Goal: Task Accomplishment & Management: Complete application form

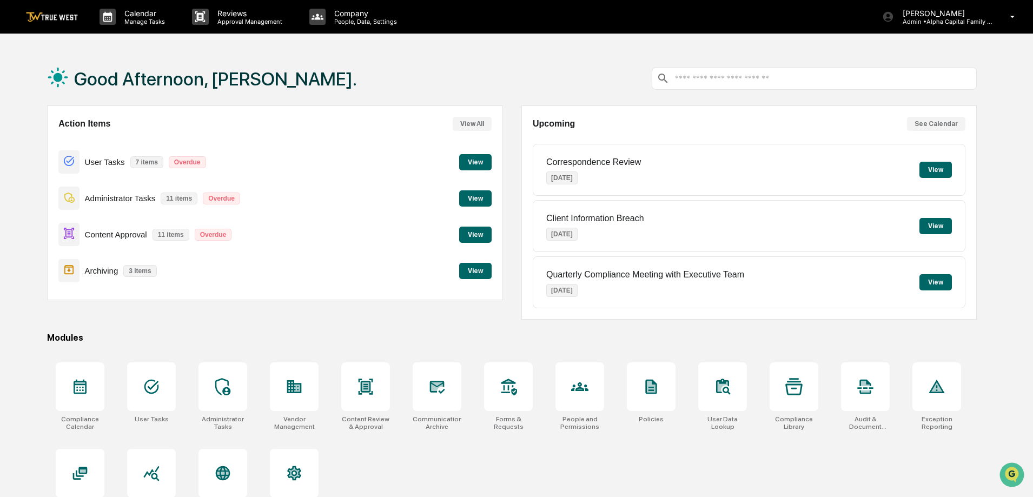
click at [466, 269] on button "View" at bounding box center [475, 271] width 32 height 16
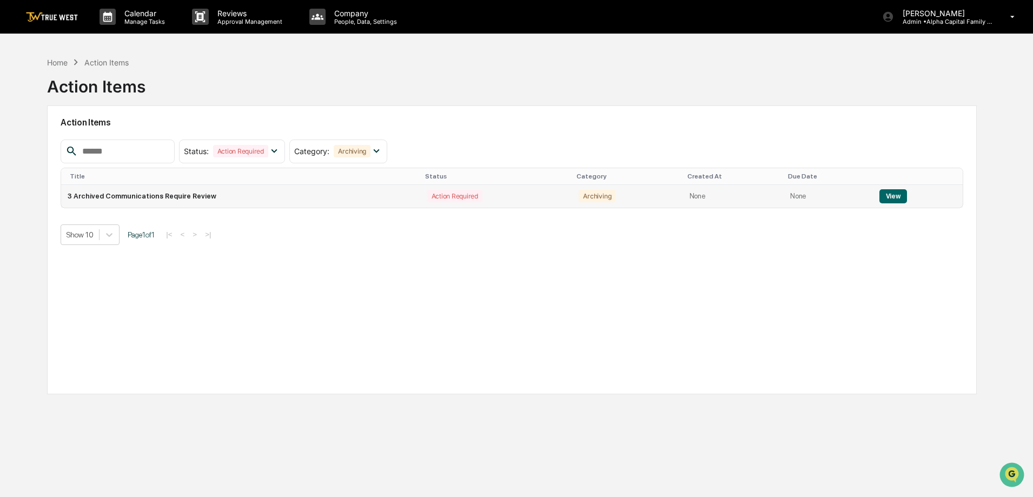
click at [896, 195] on button "View" at bounding box center [893, 196] width 28 height 14
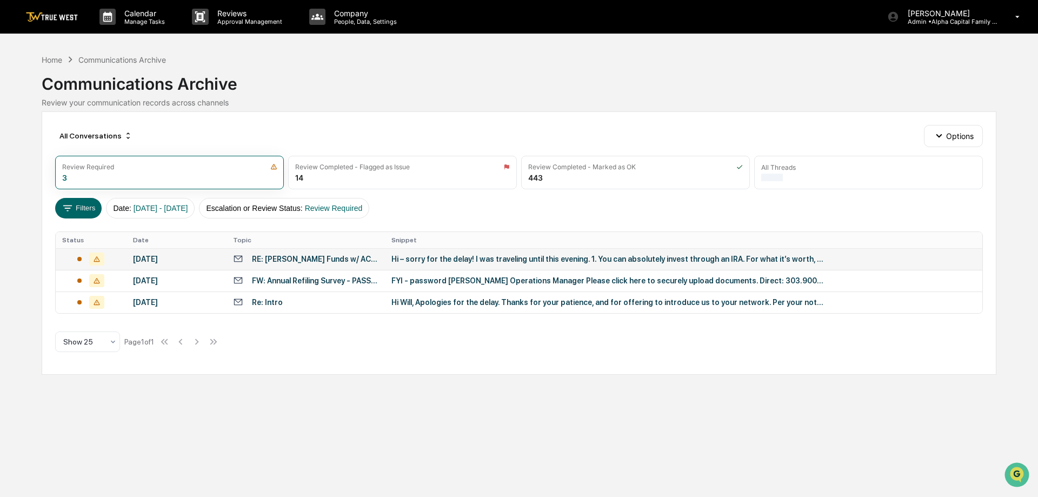
click at [190, 259] on div "[DATE]" at bounding box center [176, 259] width 87 height 9
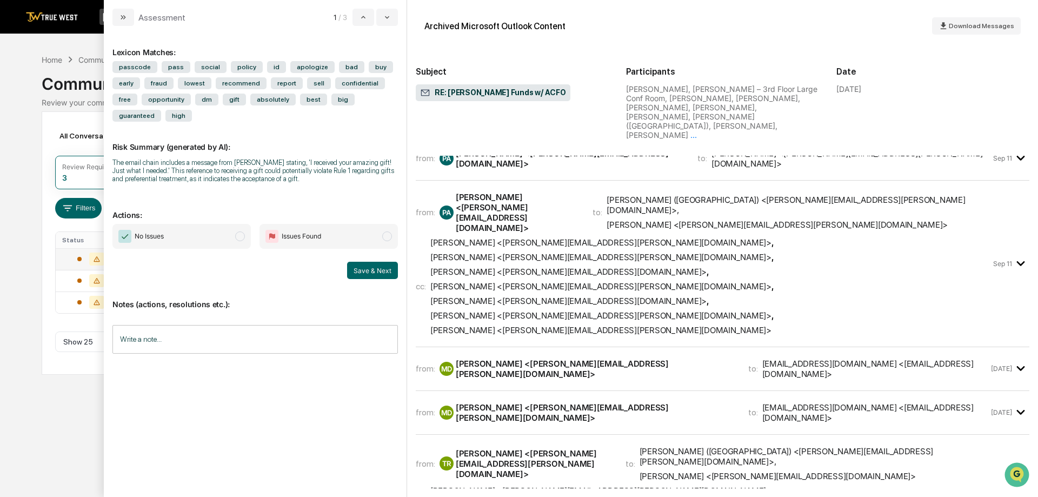
scroll to position [2866, 0]
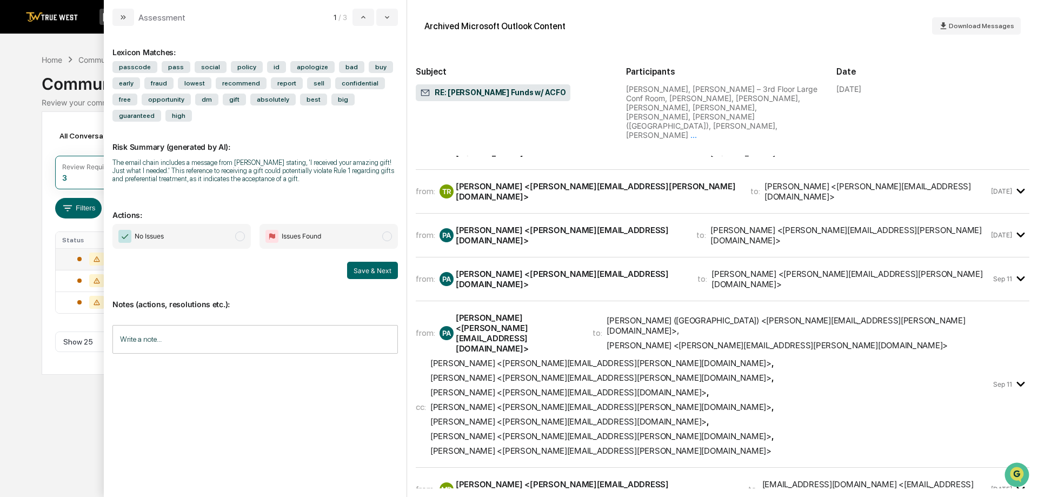
click at [189, 224] on span "No Issues" at bounding box center [181, 236] width 138 height 25
click at [360, 262] on button "Save & Next" at bounding box center [372, 270] width 51 height 17
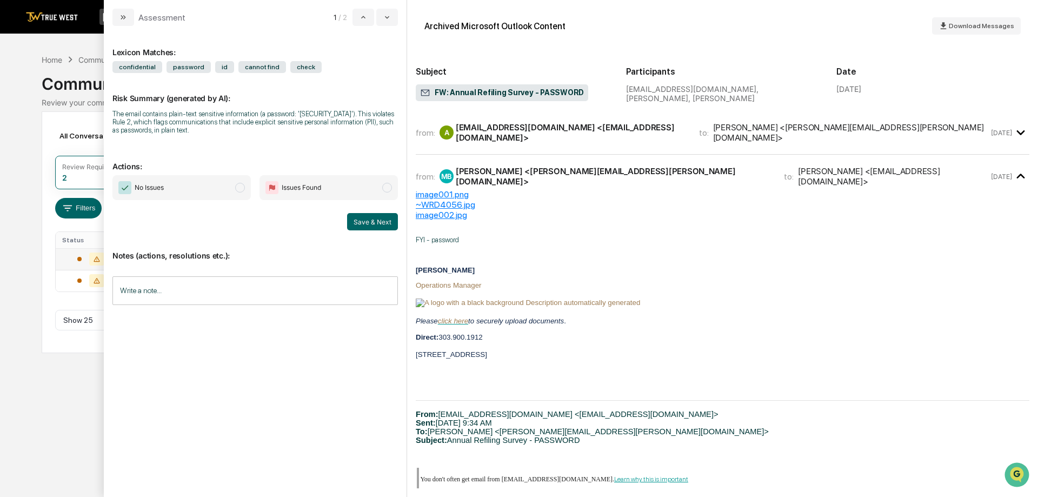
click at [329, 191] on span "Issues Found" at bounding box center [329, 187] width 138 height 25
click at [149, 190] on span "No Issues" at bounding box center [149, 187] width 29 height 11
click at [351, 223] on button "Save & Next" at bounding box center [372, 221] width 51 height 17
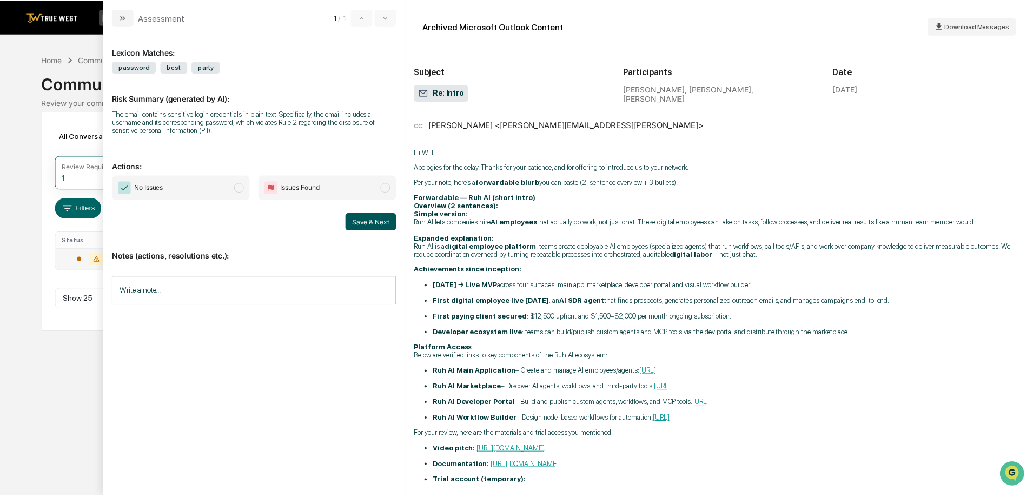
scroll to position [108, 0]
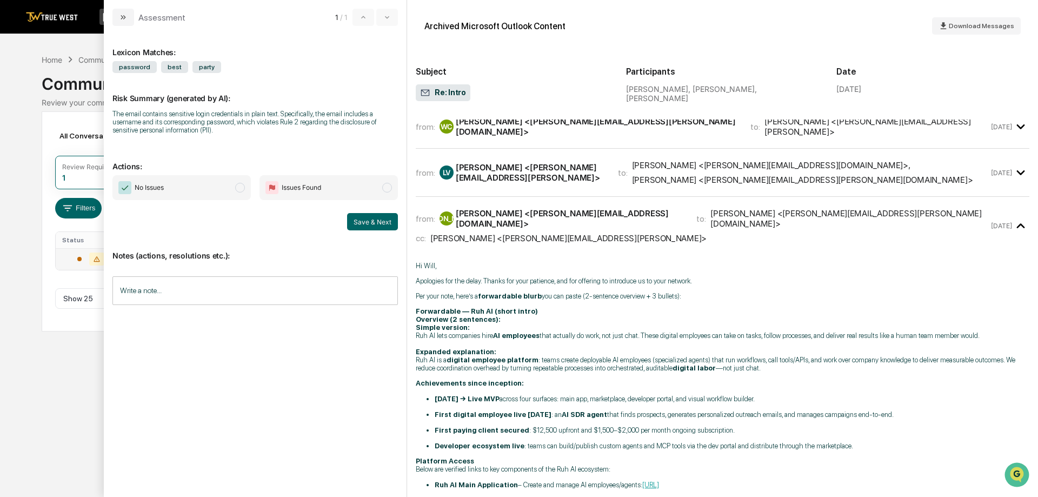
click at [210, 185] on span "No Issues" at bounding box center [181, 187] width 138 height 25
click at [389, 220] on button "Save & Next" at bounding box center [372, 221] width 51 height 17
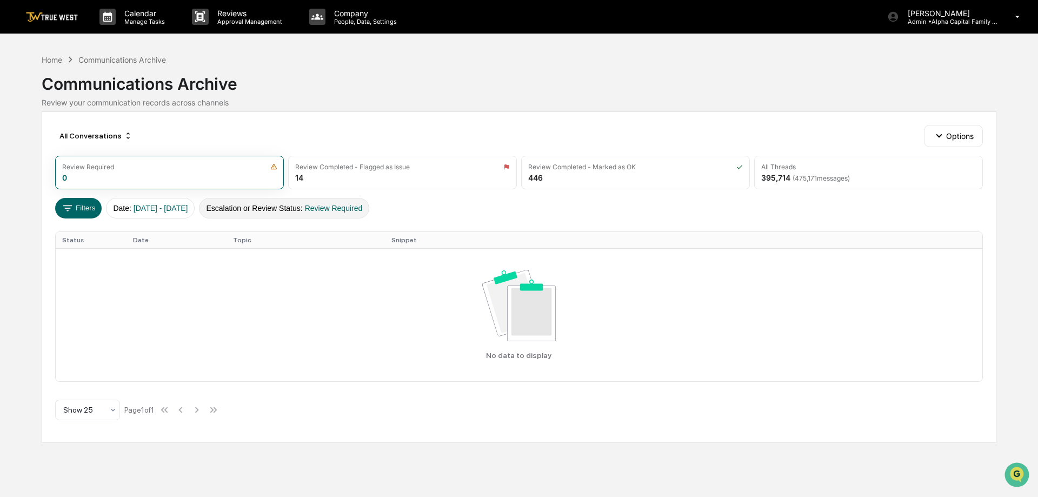
click at [363, 204] on span "Review Required" at bounding box center [334, 208] width 58 height 9
click at [71, 9] on link at bounding box center [58, 17] width 65 height 34
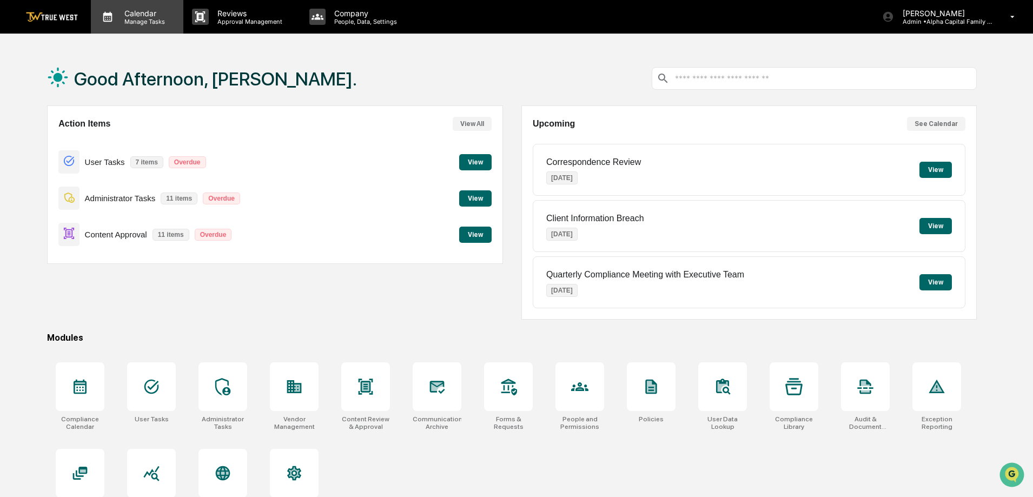
click at [169, 27] on div "Calendar Manage Tasks" at bounding box center [137, 17] width 92 height 34
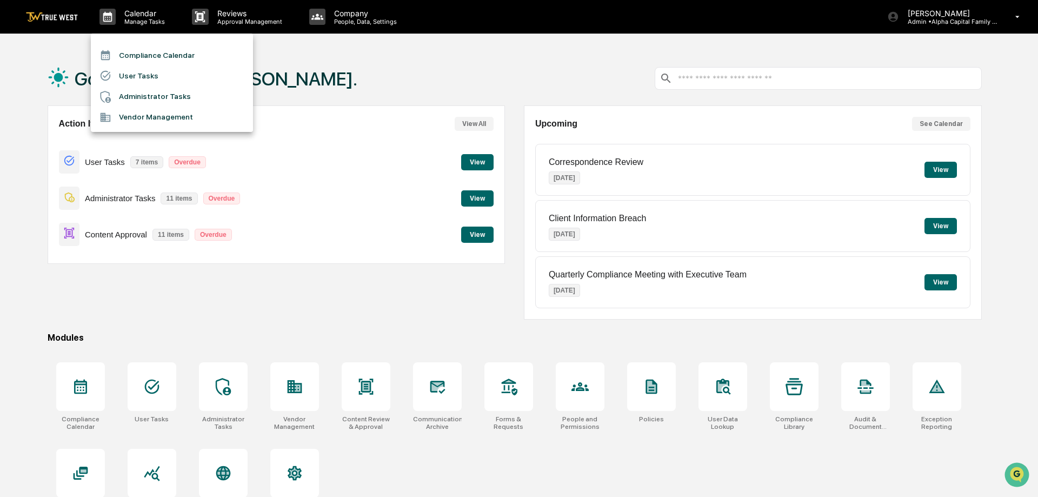
click at [170, 54] on li "Compliance Calendar" at bounding box center [172, 55] width 162 height 21
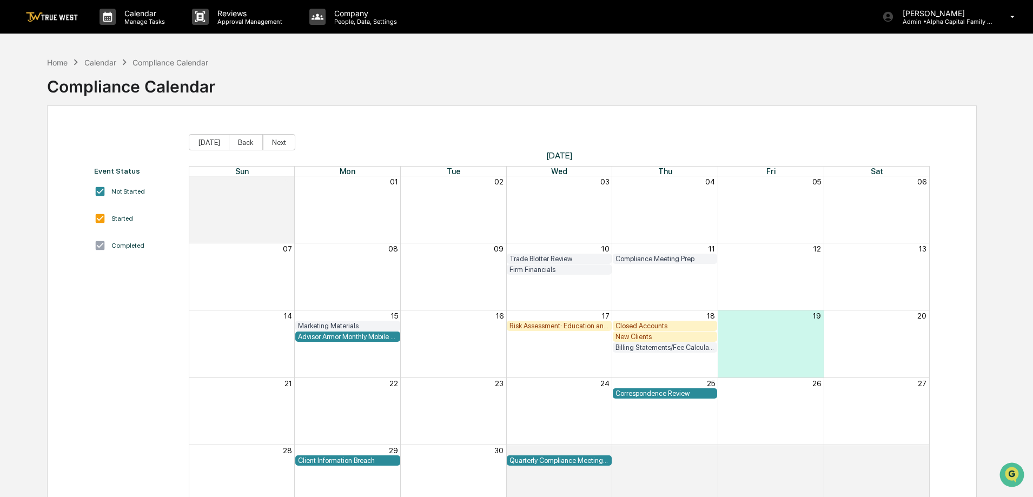
click at [632, 325] on div "Closed Accounts" at bounding box center [664, 326] width 99 height 8
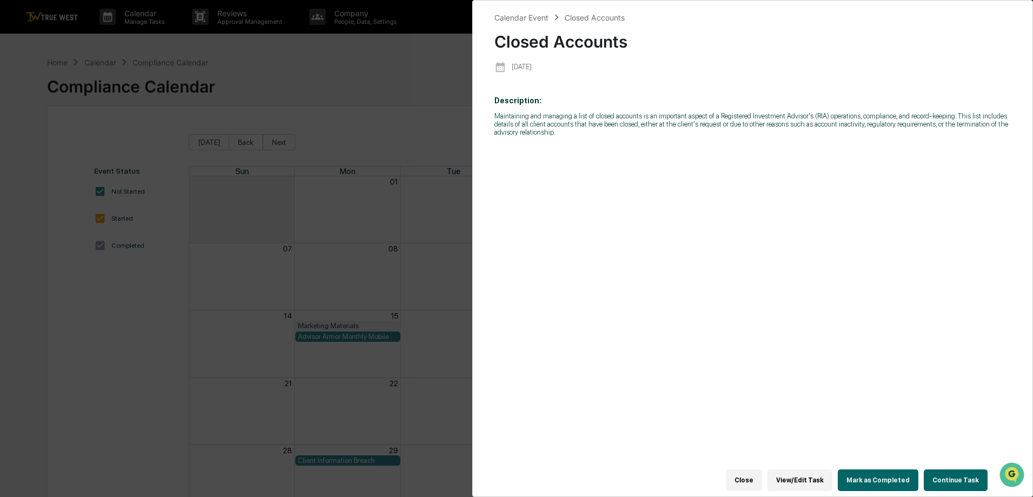
click at [930, 471] on button "Continue Task" at bounding box center [956, 480] width 64 height 22
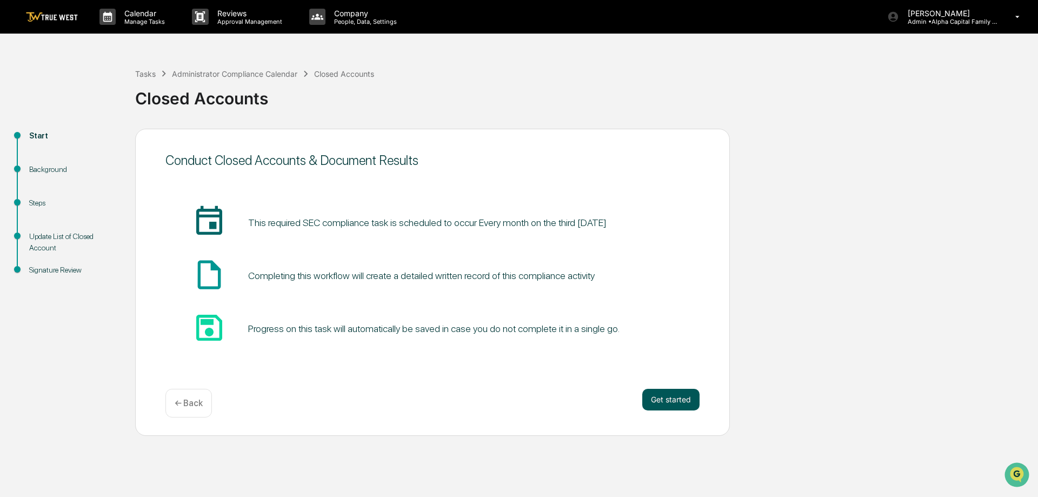
click at [681, 404] on button "Get started" at bounding box center [670, 400] width 57 height 22
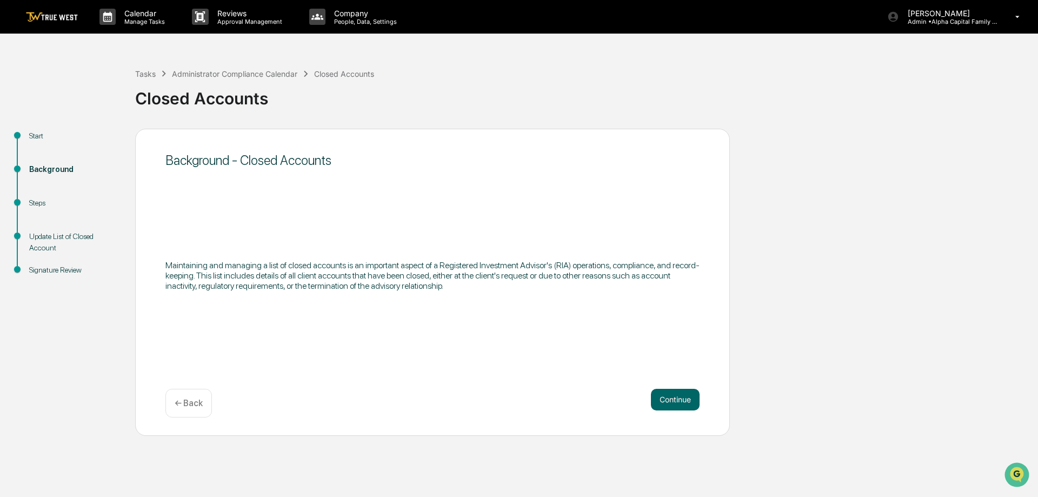
click at [681, 404] on button "Continue" at bounding box center [675, 400] width 49 height 22
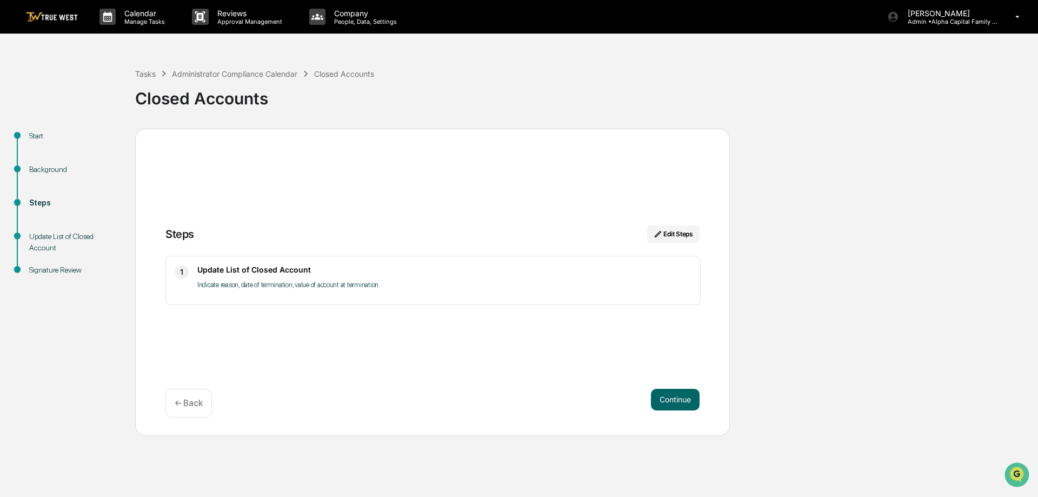
click at [681, 404] on button "Continue" at bounding box center [675, 400] width 49 height 22
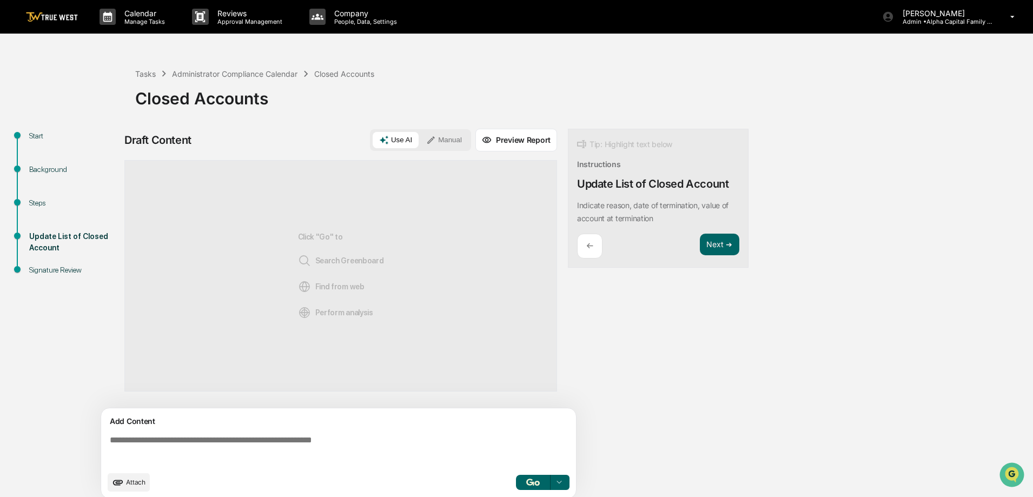
click at [63, 170] on div "Background" at bounding box center [73, 169] width 89 height 11
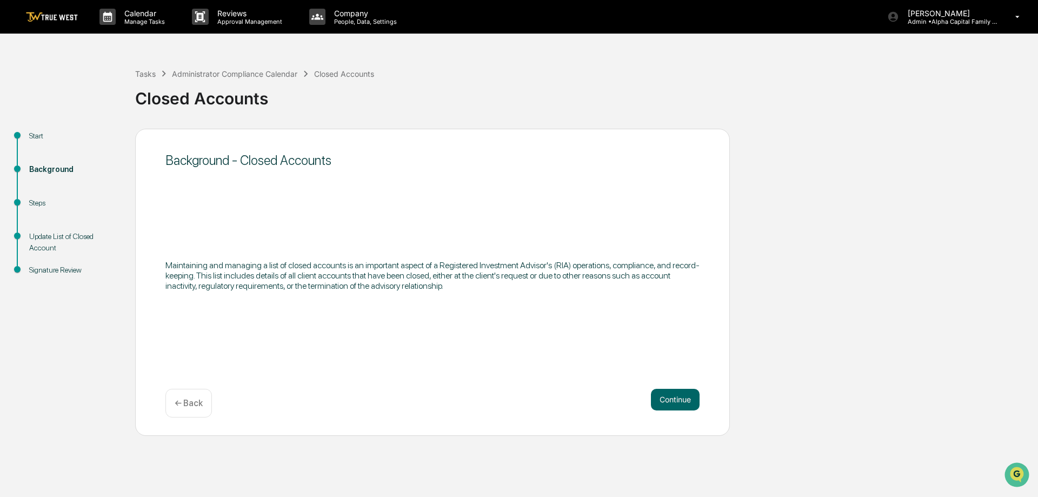
click at [44, 137] on div "Start" at bounding box center [73, 135] width 89 height 11
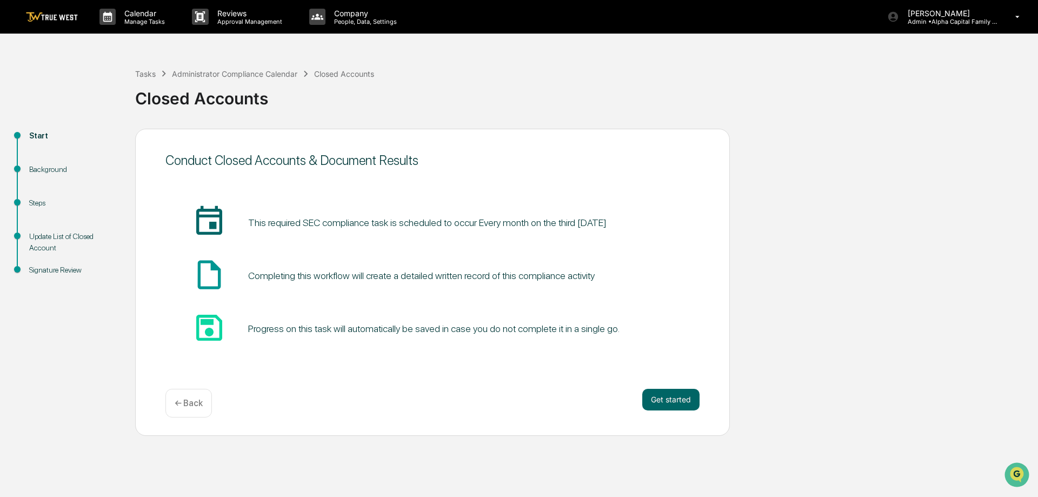
click at [31, 207] on div "Steps" at bounding box center [73, 202] width 89 height 11
click at [686, 403] on button "Get started" at bounding box center [670, 400] width 57 height 22
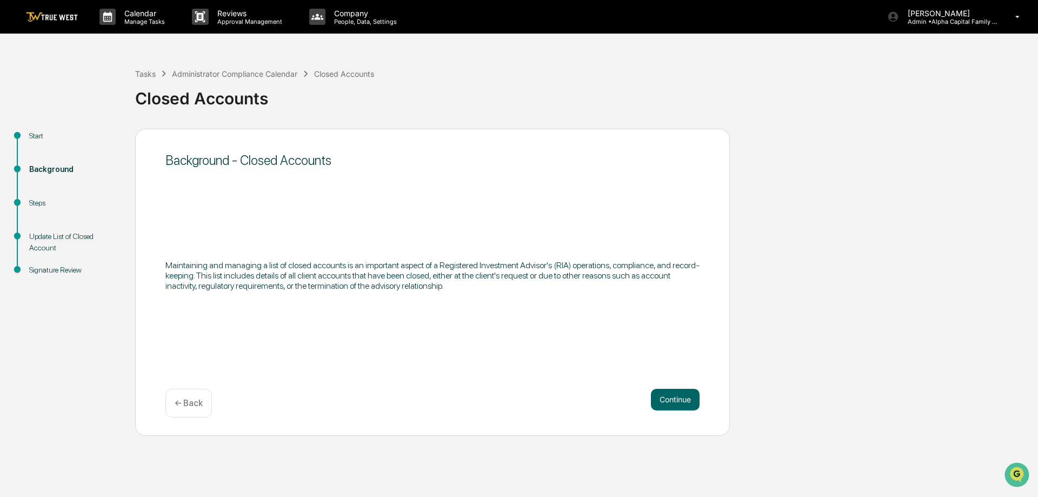
click at [686, 403] on button "Continue" at bounding box center [675, 400] width 49 height 22
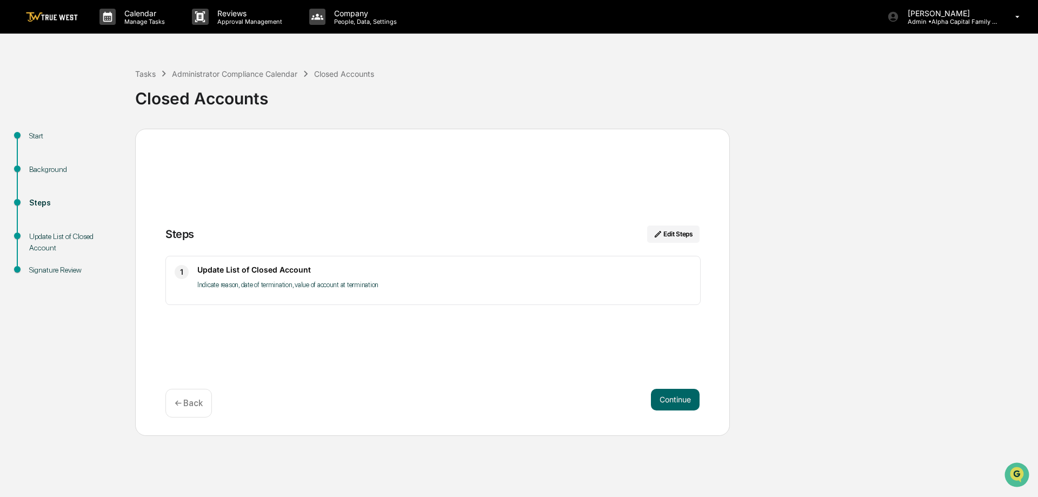
click at [686, 403] on button "Continue" at bounding box center [675, 400] width 49 height 22
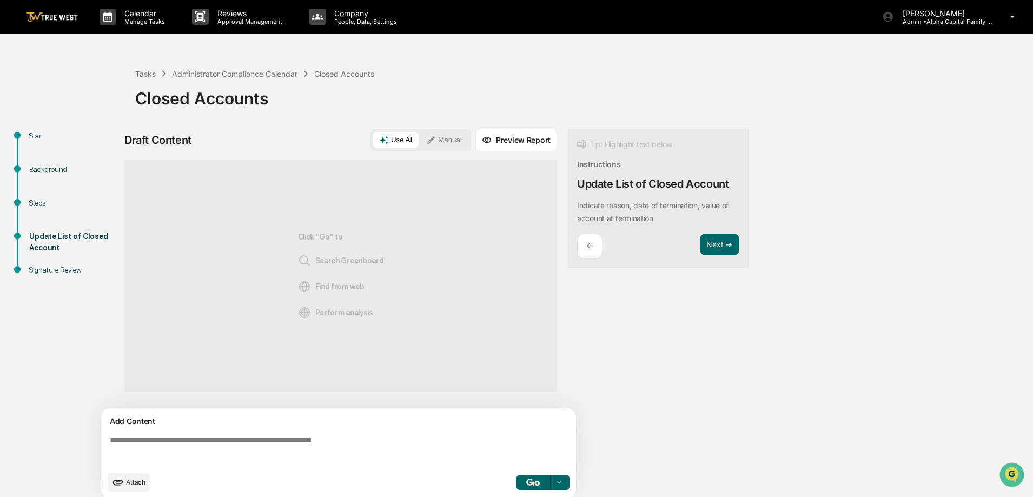
click at [451, 136] on button "Manual" at bounding box center [444, 140] width 49 height 16
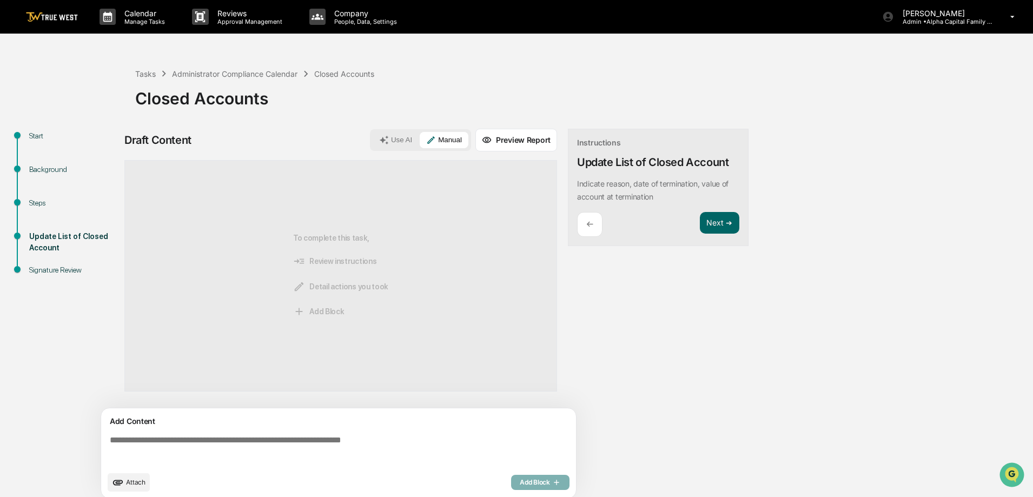
click at [283, 449] on textarea at bounding box center [340, 450] width 470 height 39
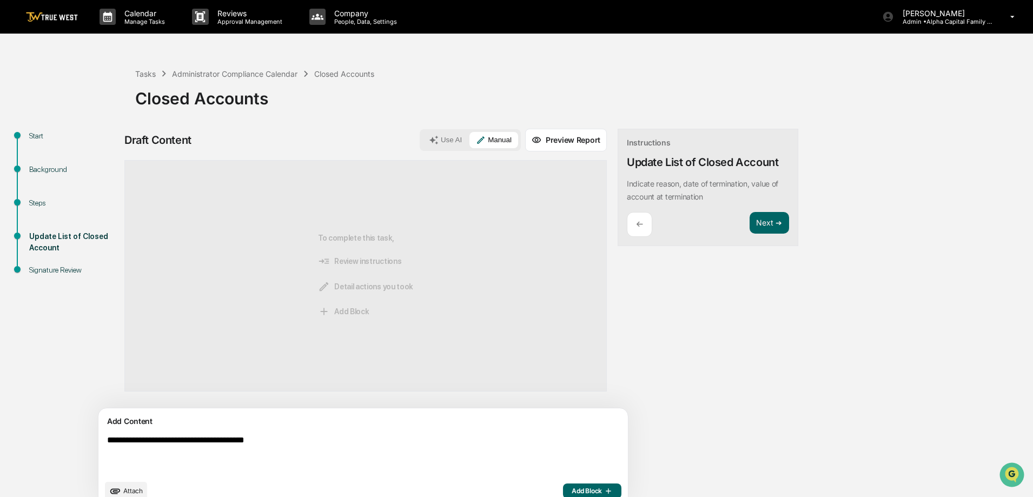
type textarea "**********"
click at [563, 484] on button "Add Block" at bounding box center [592, 490] width 58 height 15
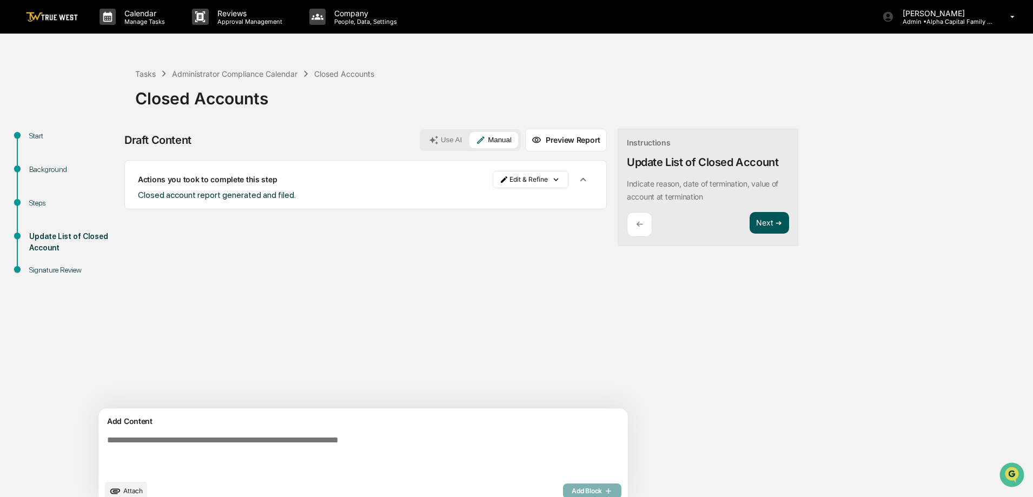
click at [749, 222] on button "Next ➔" at bounding box center [768, 223] width 39 height 22
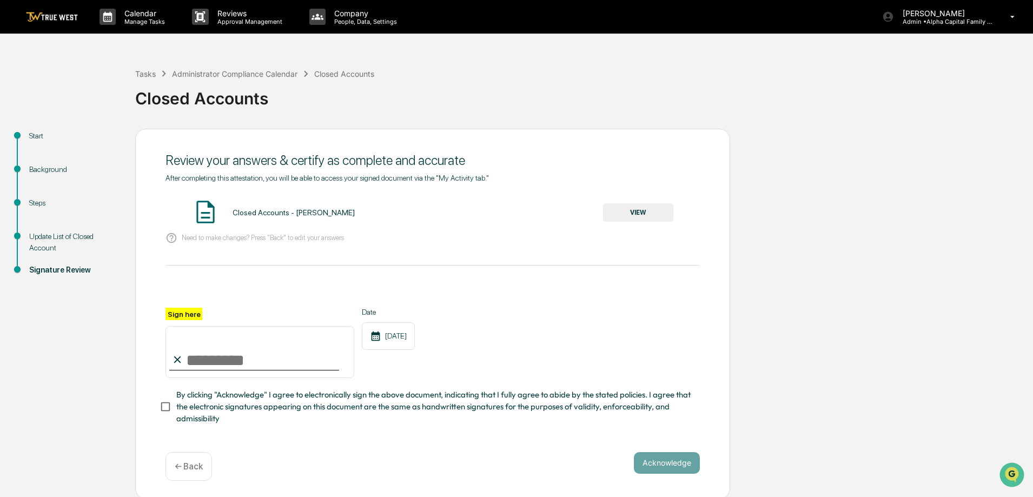
click at [664, 209] on button "VIEW" at bounding box center [638, 212] width 70 height 18
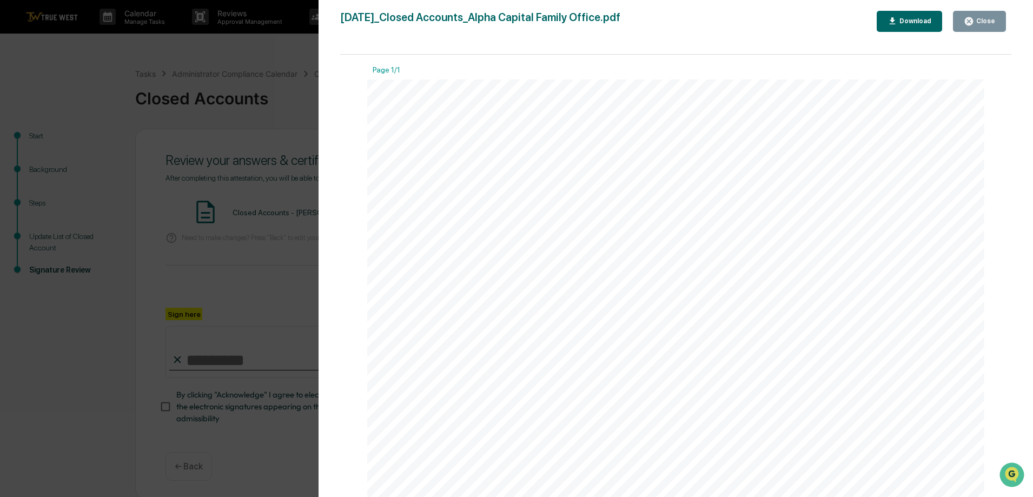
click at [988, 20] on div "Close" at bounding box center [984, 21] width 21 height 8
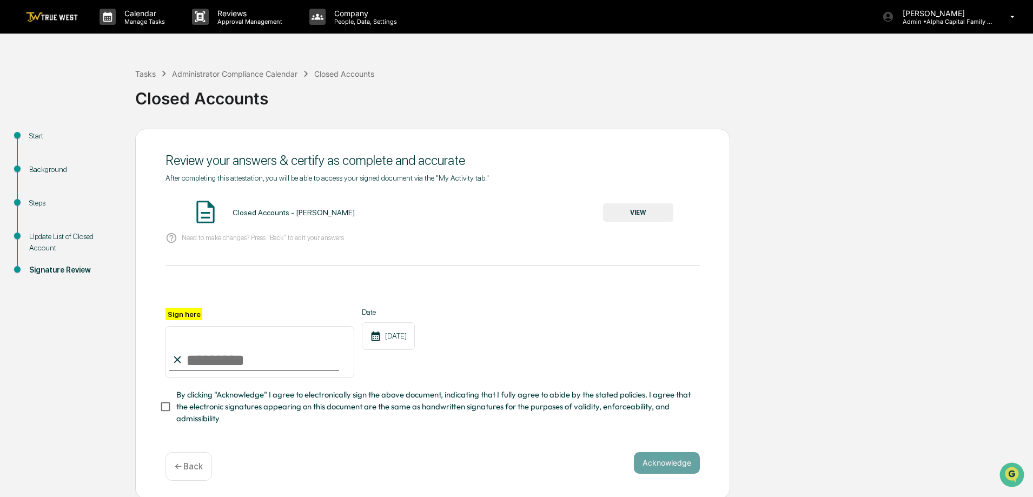
click at [214, 370] on input "Sign here" at bounding box center [259, 352] width 189 height 52
type input "**********"
click at [656, 470] on button "Acknowledge" at bounding box center [667, 463] width 66 height 22
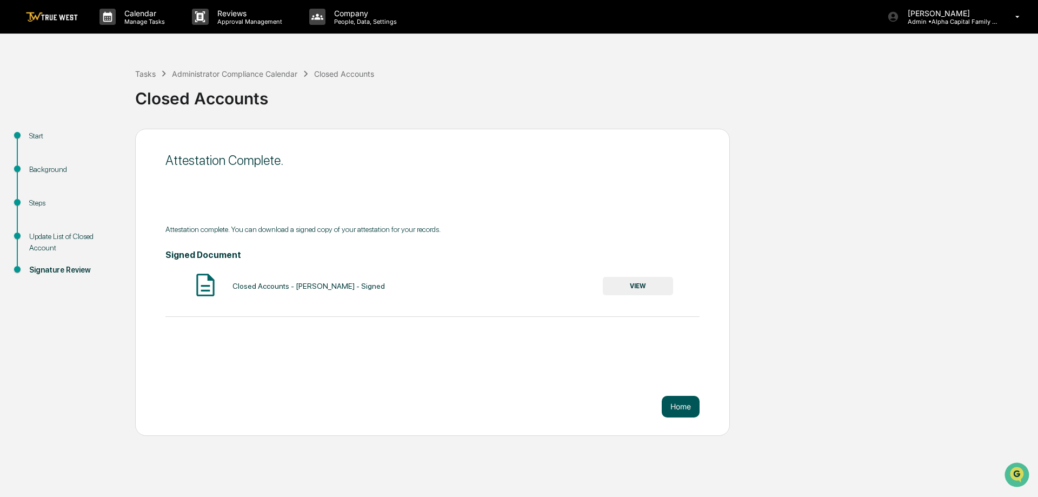
click at [681, 409] on button "Home" at bounding box center [681, 407] width 38 height 22
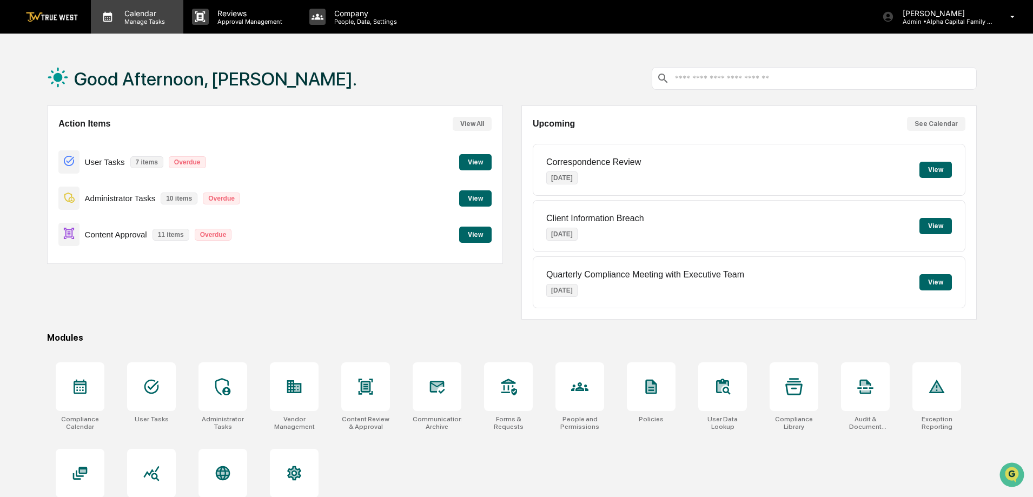
click at [136, 16] on p "Calendar" at bounding box center [143, 13] width 55 height 9
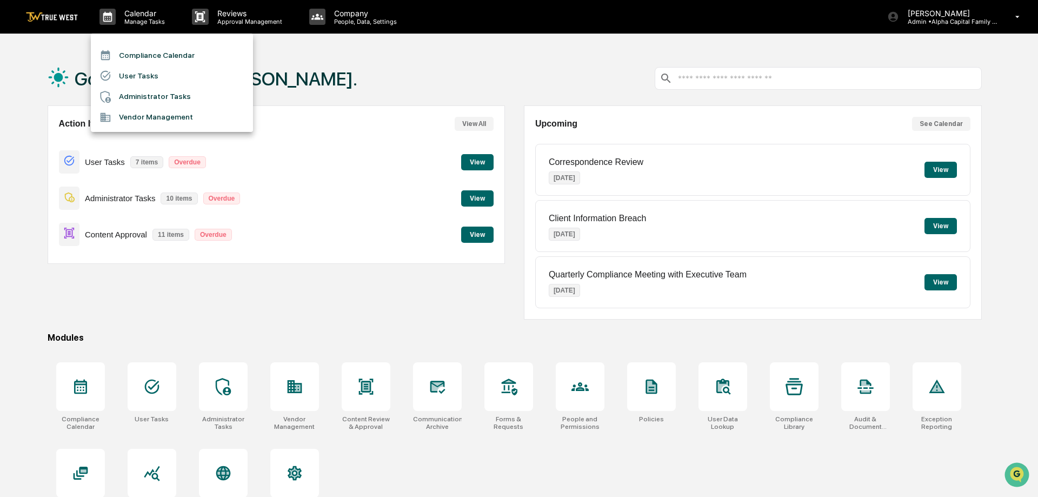
click at [154, 55] on li "Compliance Calendar" at bounding box center [172, 55] width 162 height 21
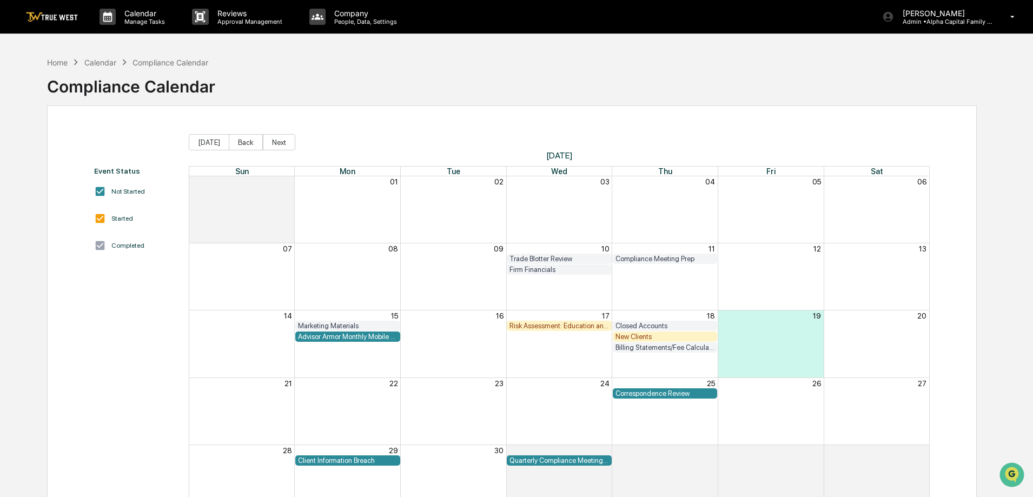
click at [632, 338] on div "New Clients" at bounding box center [664, 337] width 99 height 8
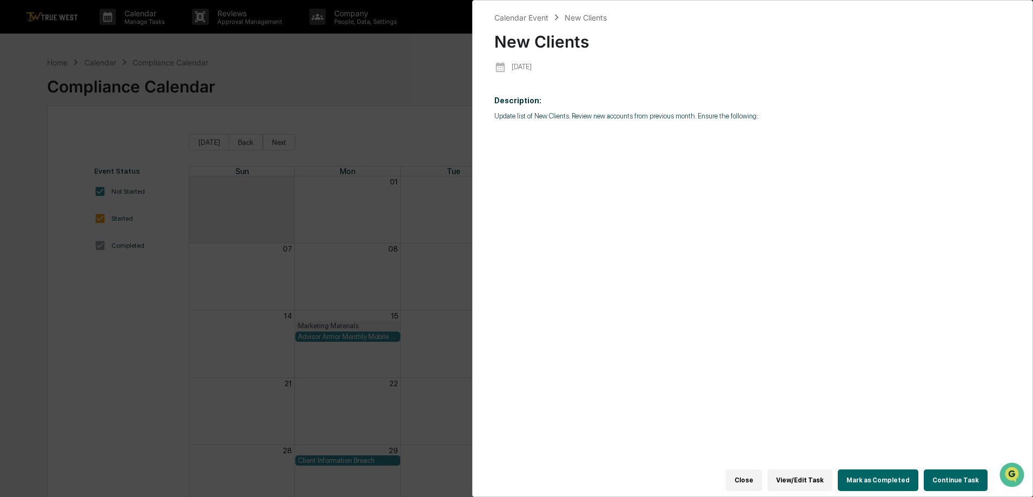
click at [963, 473] on button "Continue Task" at bounding box center [956, 480] width 64 height 22
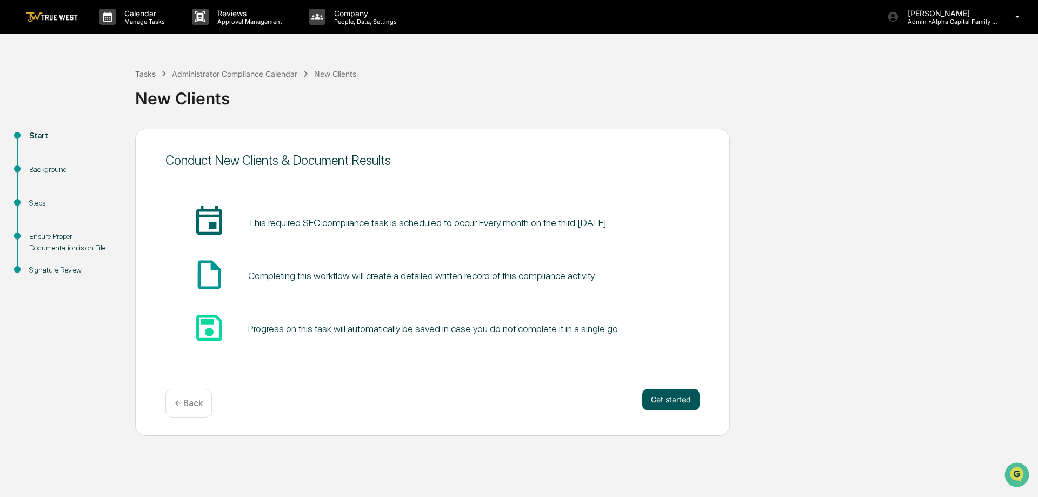
click at [683, 404] on button "Get started" at bounding box center [670, 400] width 57 height 22
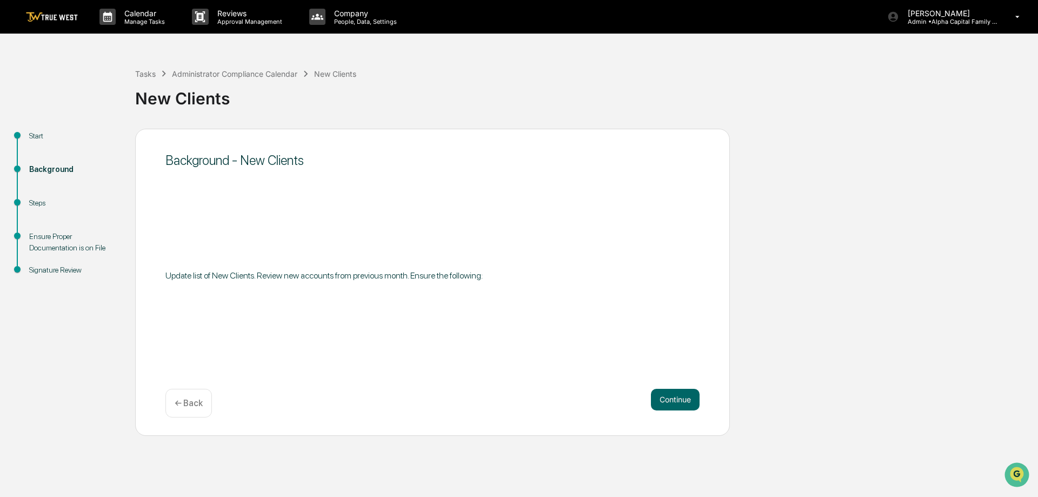
click at [683, 404] on button "Continue" at bounding box center [675, 400] width 49 height 22
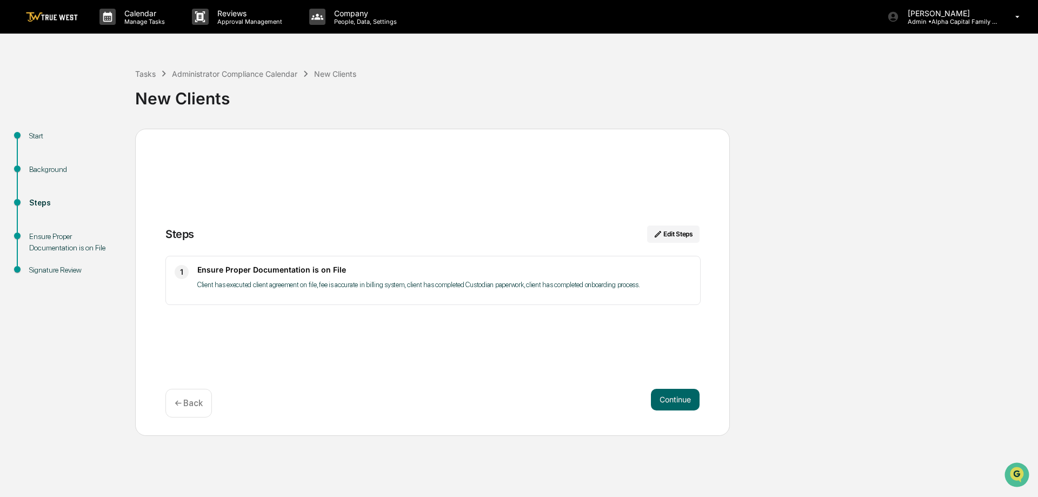
click at [683, 404] on button "Continue" at bounding box center [675, 400] width 49 height 22
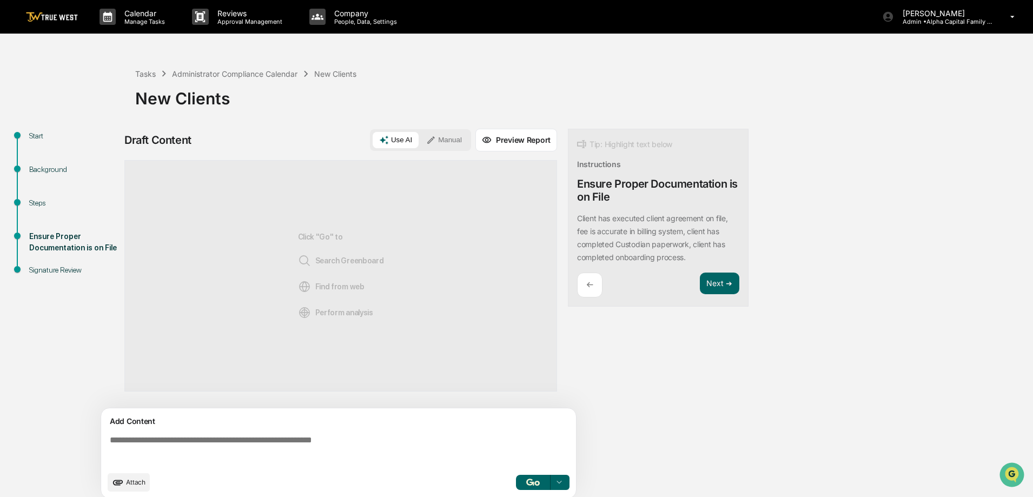
click at [444, 142] on button "Manual" at bounding box center [444, 140] width 49 height 16
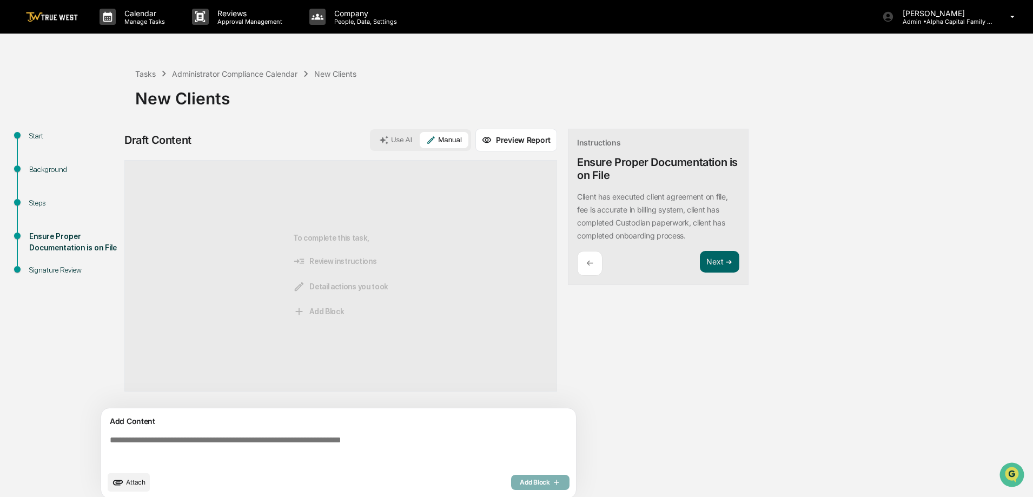
click at [197, 450] on textarea at bounding box center [340, 450] width 470 height 39
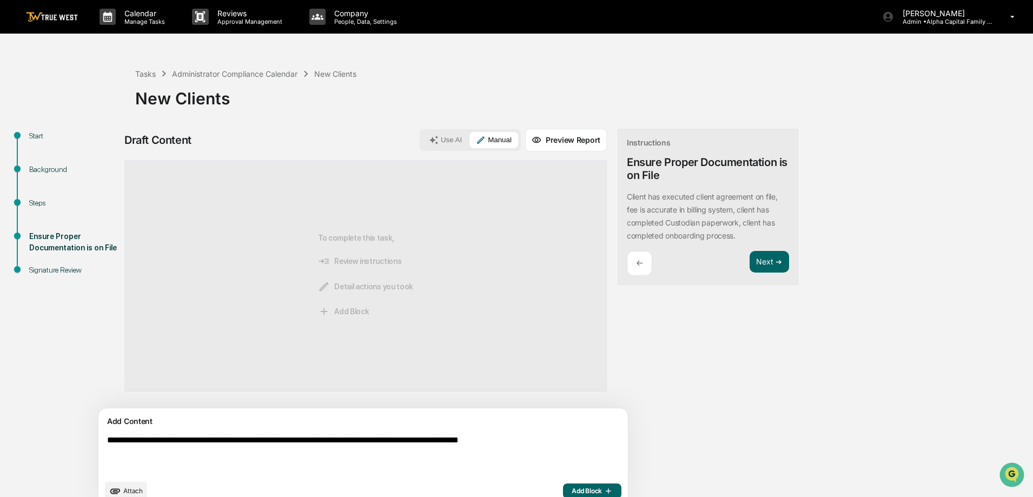
type textarea "**********"
click at [563, 490] on button "Add Block" at bounding box center [592, 490] width 58 height 15
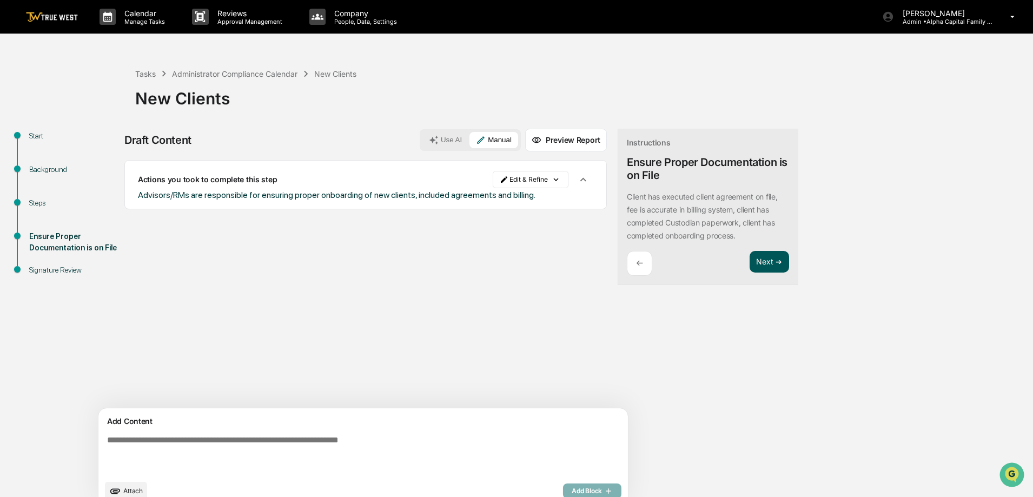
click at [749, 262] on button "Next ➔" at bounding box center [768, 262] width 39 height 22
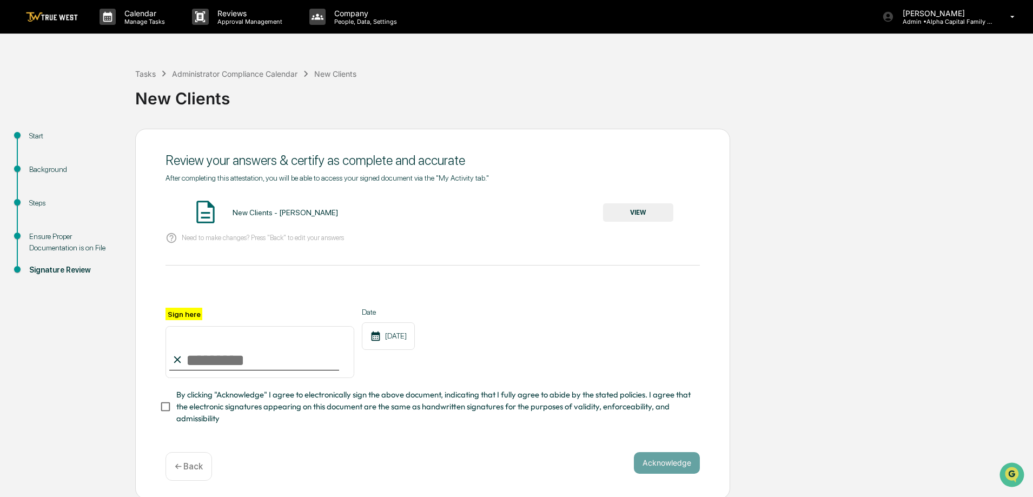
click at [649, 207] on button "VIEW" at bounding box center [638, 212] width 70 height 18
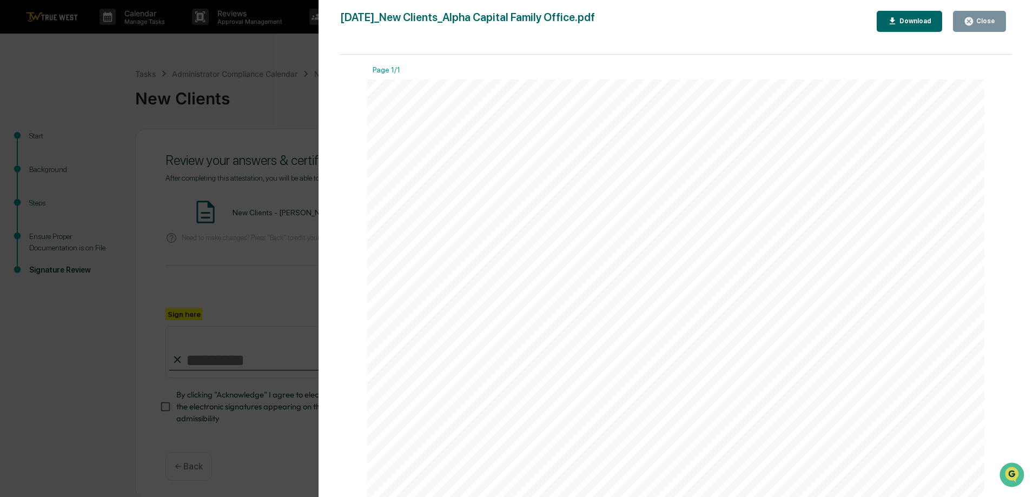
click at [976, 18] on div "Close" at bounding box center [984, 21] width 21 height 8
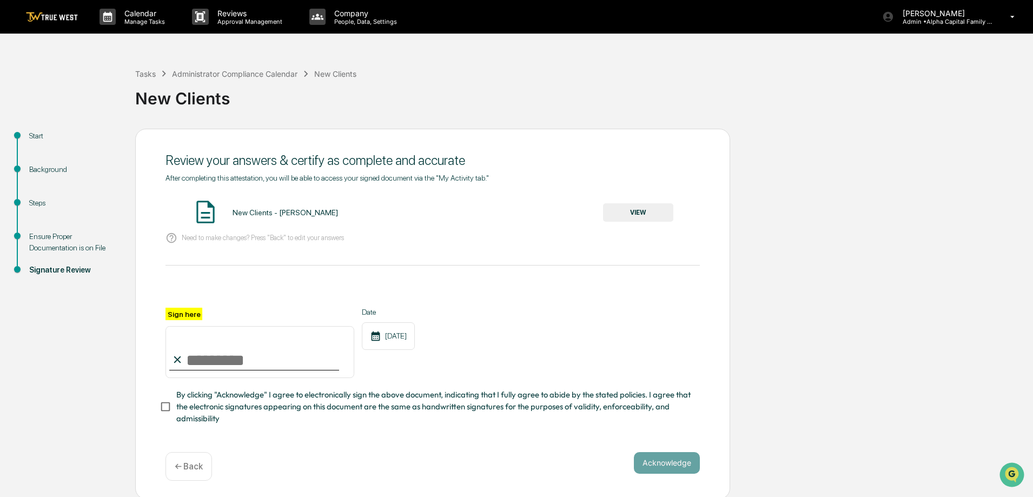
click at [175, 363] on icon at bounding box center [177, 359] width 7 height 7
click at [212, 362] on input "Sign here" at bounding box center [259, 352] width 189 height 52
type input "**********"
click at [204, 408] on span "By clicking "Acknowledge" I agree to electronically sign the above document, in…" at bounding box center [433, 407] width 515 height 36
click at [654, 464] on button "Acknowledge" at bounding box center [667, 463] width 66 height 22
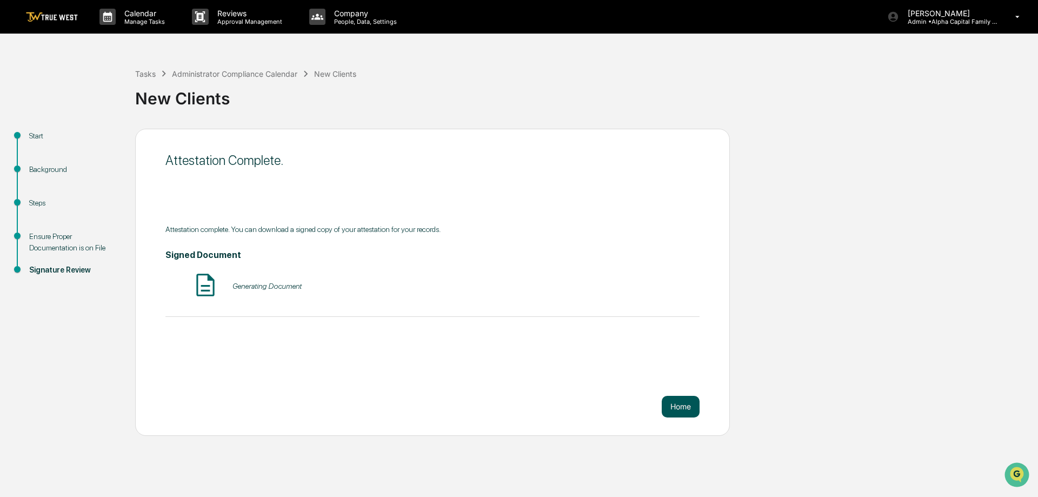
click at [689, 407] on button "Home" at bounding box center [681, 407] width 38 height 22
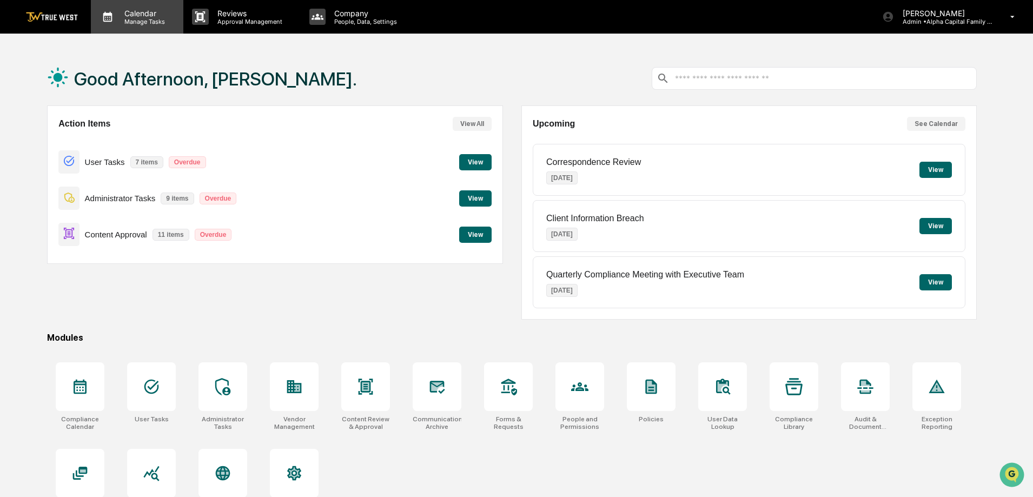
click at [130, 19] on p "Manage Tasks" at bounding box center [143, 22] width 55 height 8
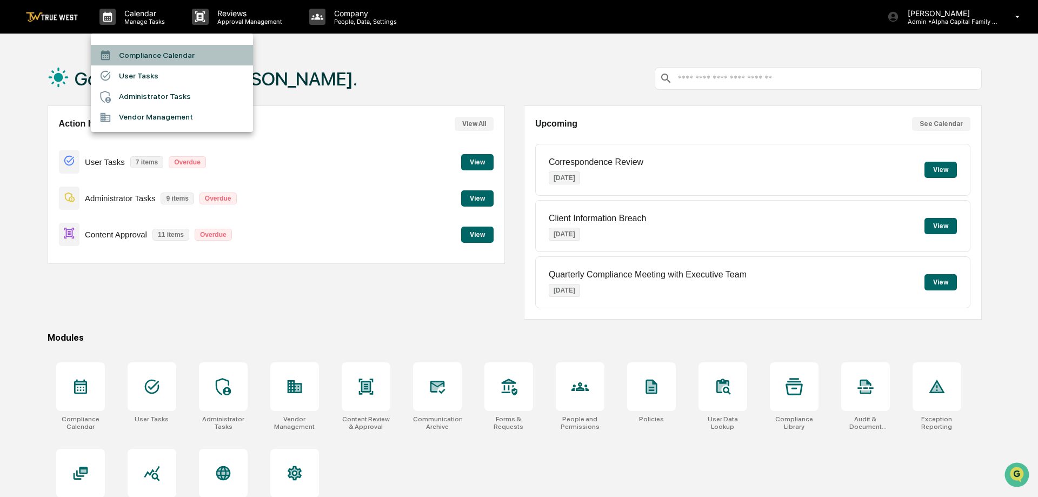
click at [138, 53] on li "Compliance Calendar" at bounding box center [172, 55] width 162 height 21
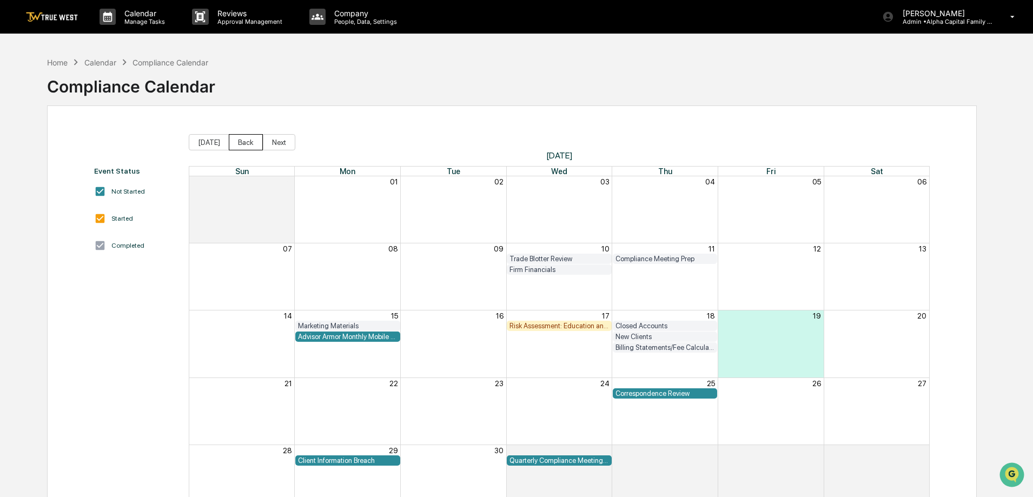
click at [244, 147] on button "Back" at bounding box center [246, 142] width 34 height 16
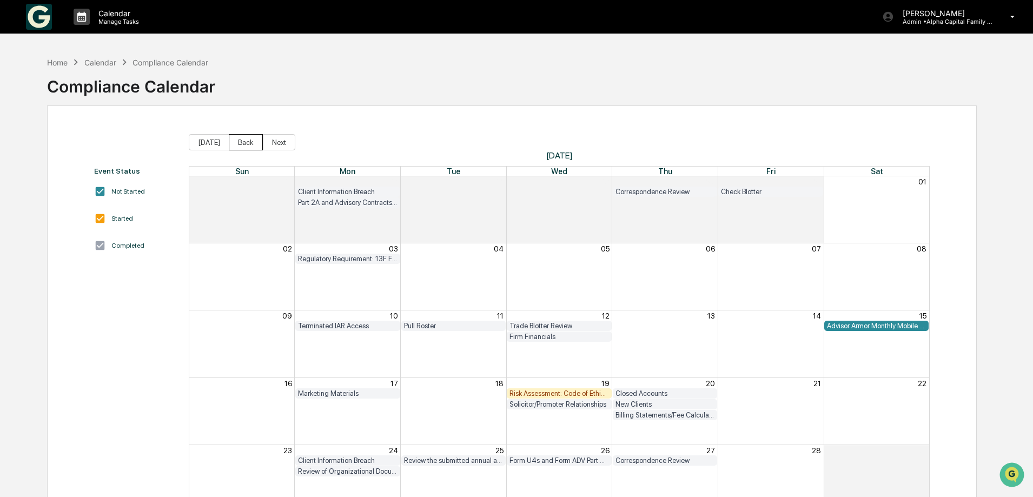
click at [243, 144] on button "Back" at bounding box center [246, 142] width 34 height 16
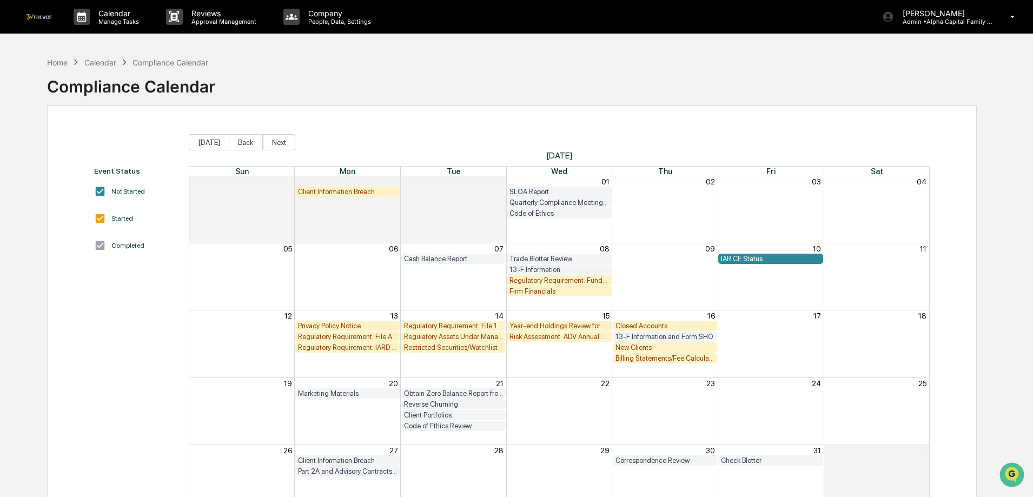
click at [243, 144] on button "Back" at bounding box center [246, 142] width 34 height 16
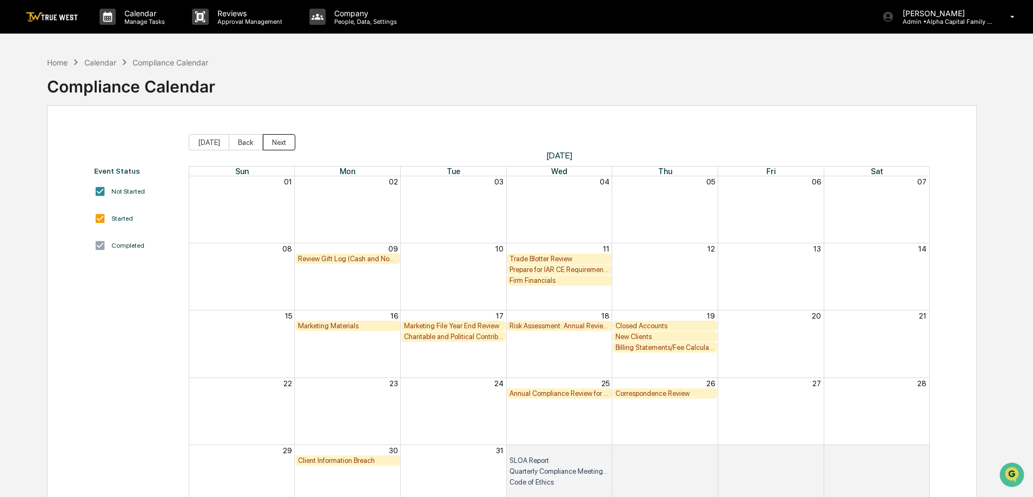
click at [286, 140] on button "Next" at bounding box center [279, 142] width 32 height 16
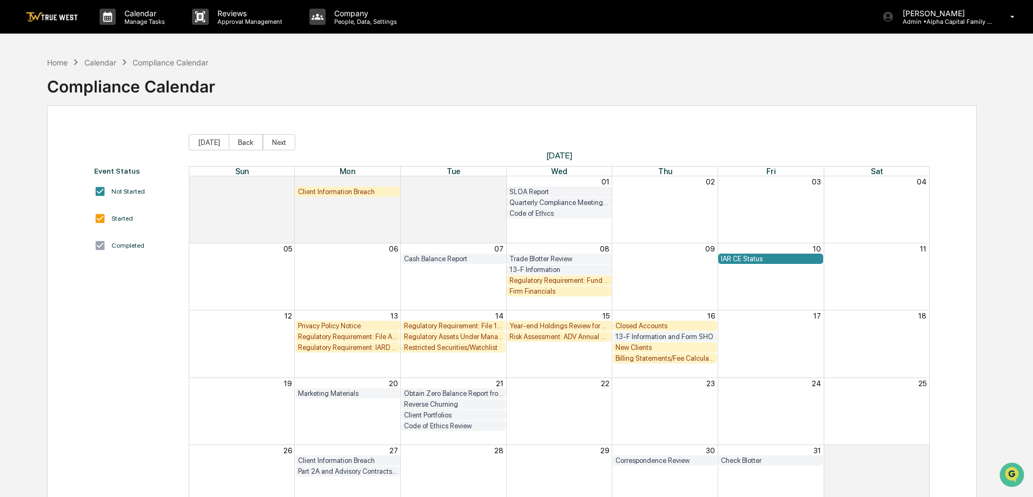
click at [568, 339] on div "Risk Assessment: ADV Annual Amendment" at bounding box center [558, 337] width 99 height 8
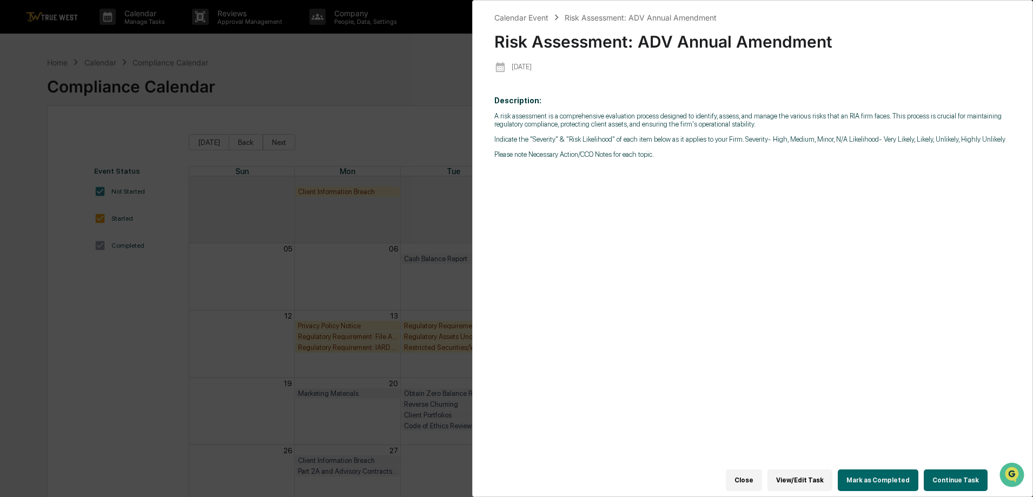
click at [967, 475] on button "Continue Task" at bounding box center [956, 480] width 64 height 22
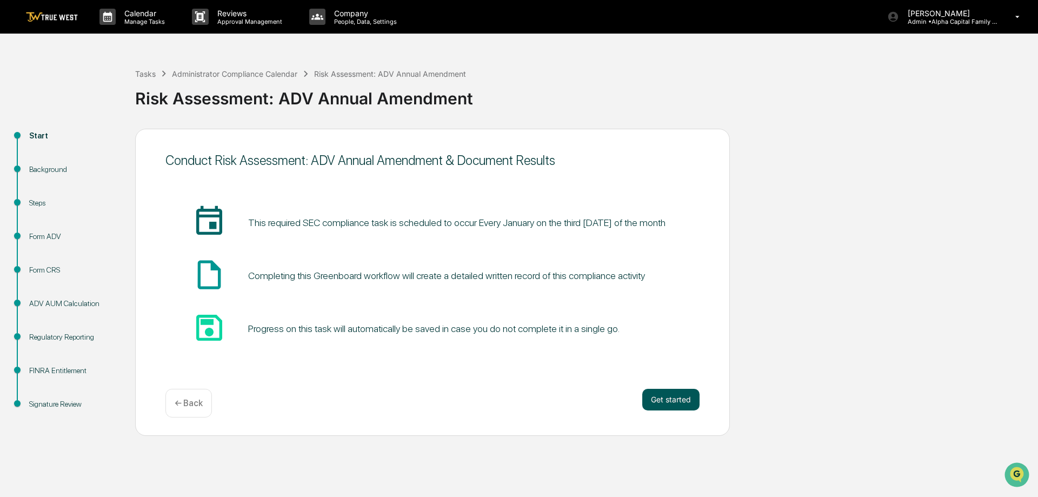
click at [669, 398] on button "Get started" at bounding box center [670, 400] width 57 height 22
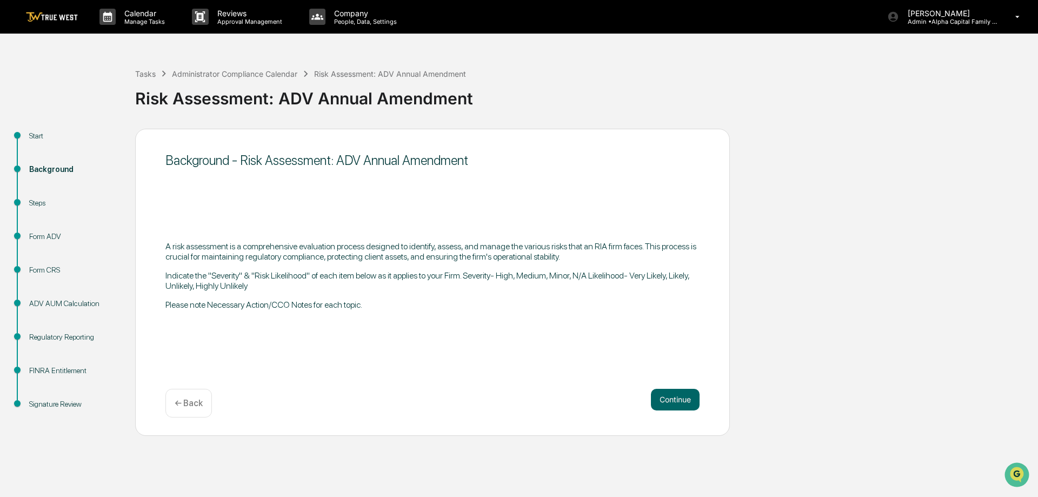
click at [669, 398] on button "Continue" at bounding box center [675, 400] width 49 height 22
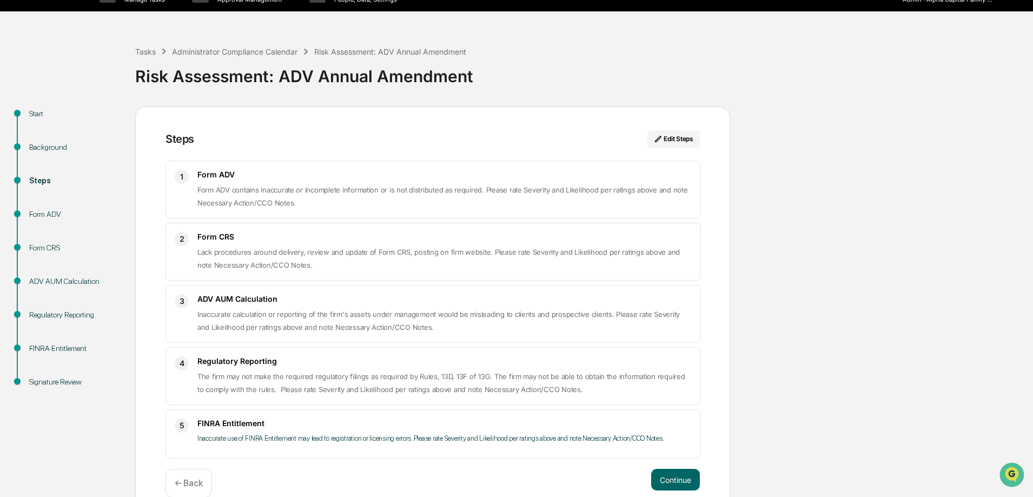
scroll to position [41, 0]
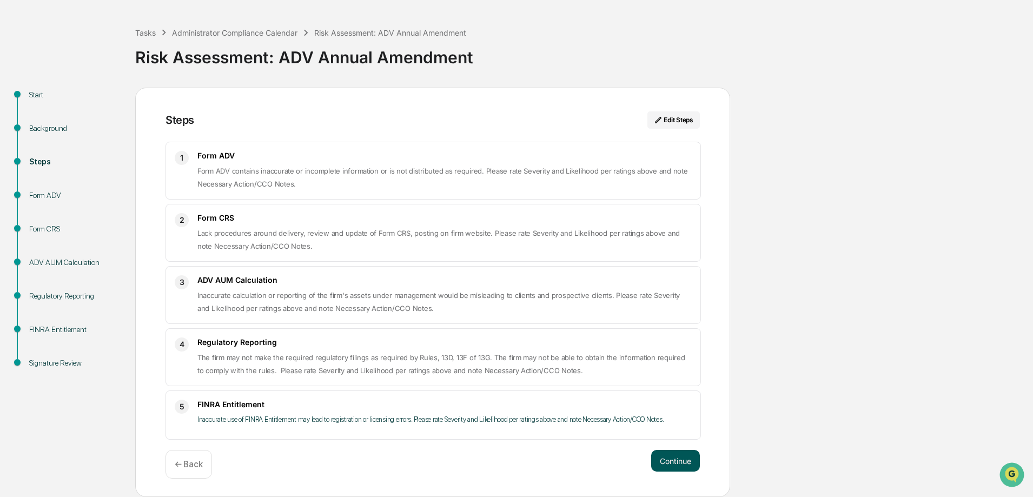
click at [665, 461] on button "Continue" at bounding box center [675, 461] width 49 height 22
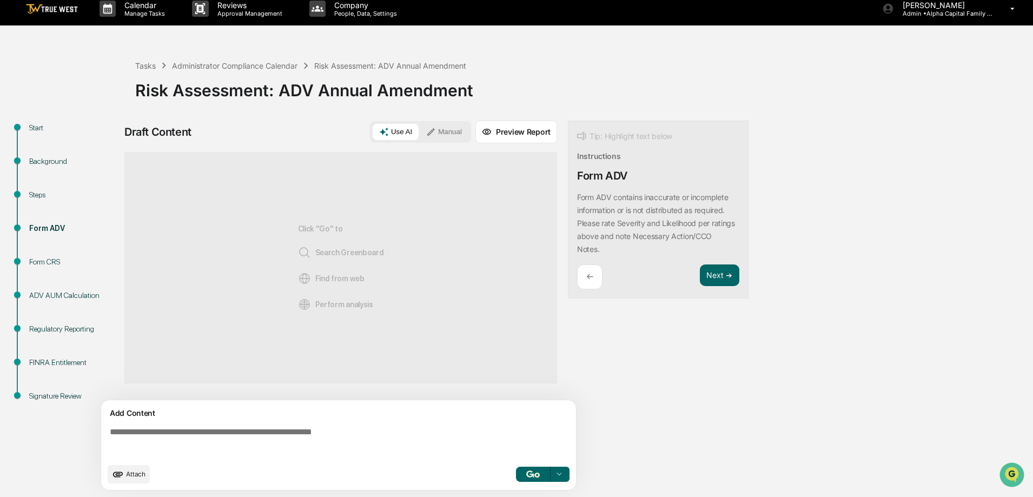
click at [467, 123] on div "Use AI Manual" at bounding box center [420, 132] width 101 height 22
click at [458, 129] on button "Manual" at bounding box center [444, 132] width 49 height 16
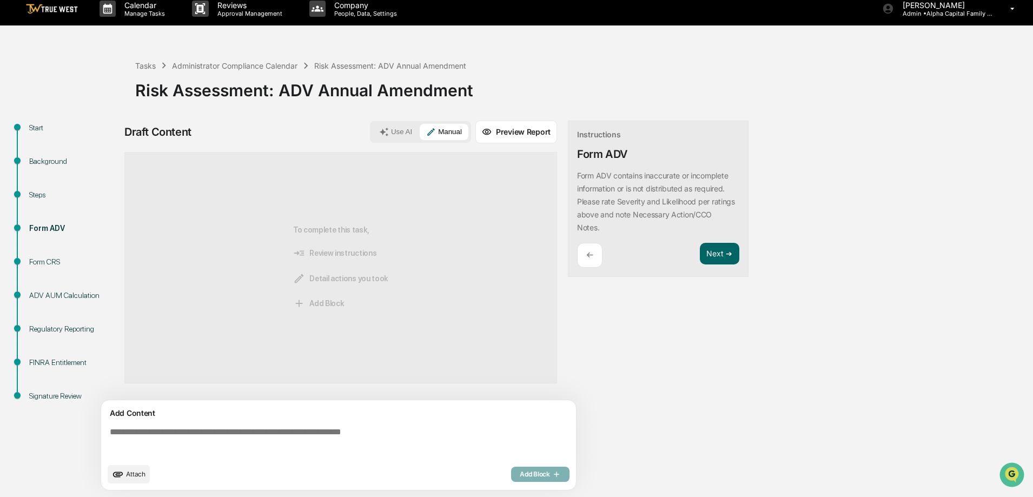
click at [210, 436] on textarea at bounding box center [340, 442] width 470 height 39
paste textarea "**********"
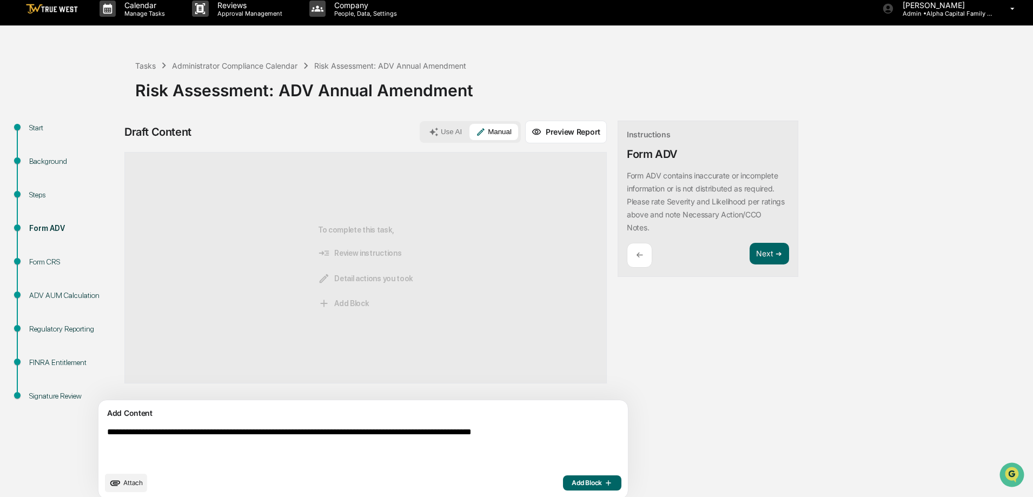
type textarea "**********"
click at [572, 480] on span "Add Block" at bounding box center [592, 483] width 41 height 9
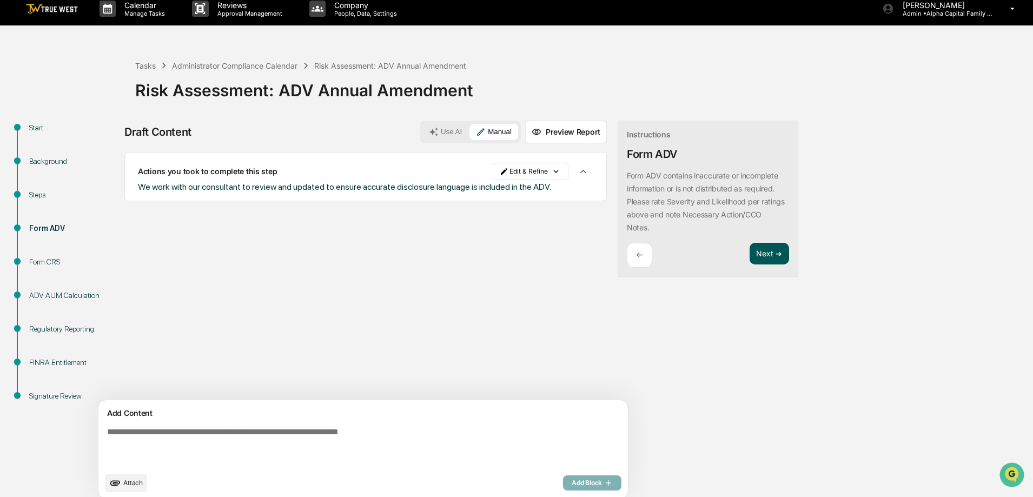
click at [749, 254] on button "Next ➔" at bounding box center [768, 254] width 39 height 22
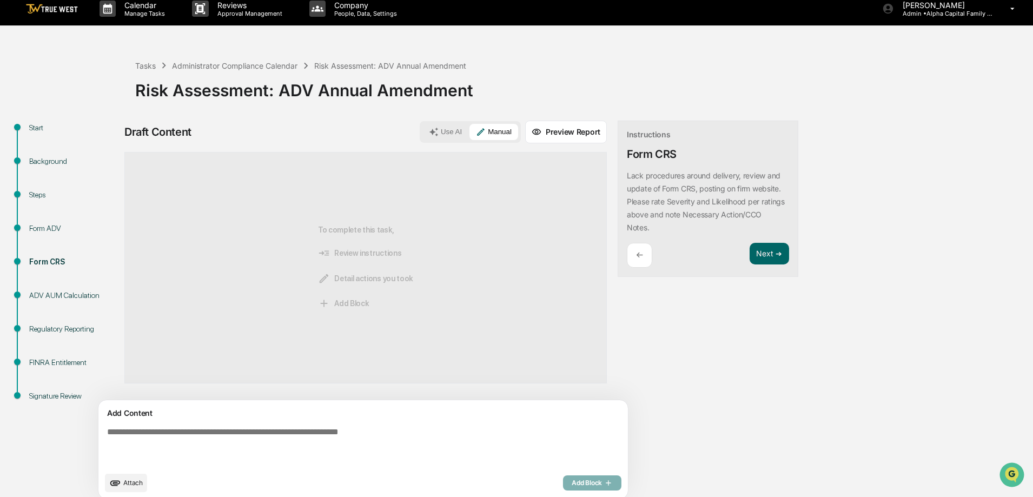
click at [223, 423] on textarea at bounding box center [338, 447] width 470 height 48
paste textarea "**********"
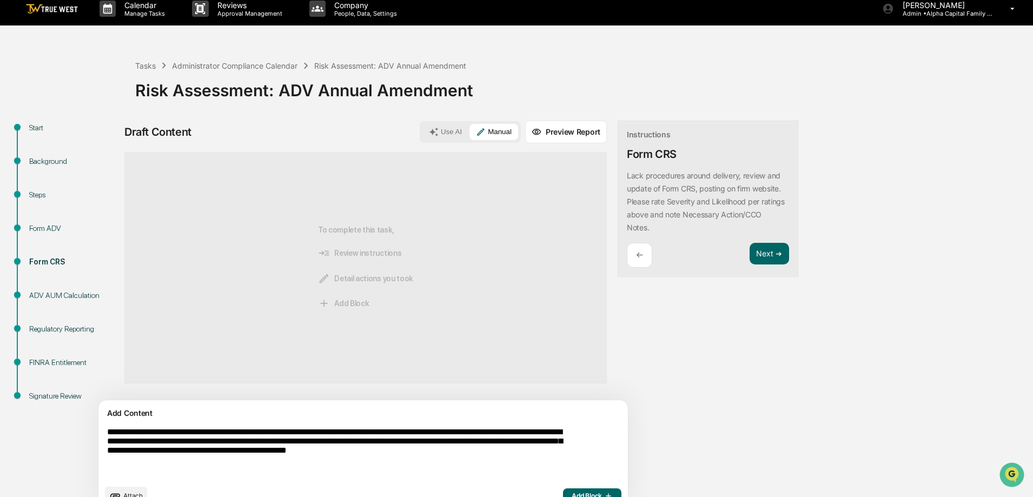
type textarea "**********"
click at [572, 495] on span "Add Block" at bounding box center [592, 495] width 41 height 9
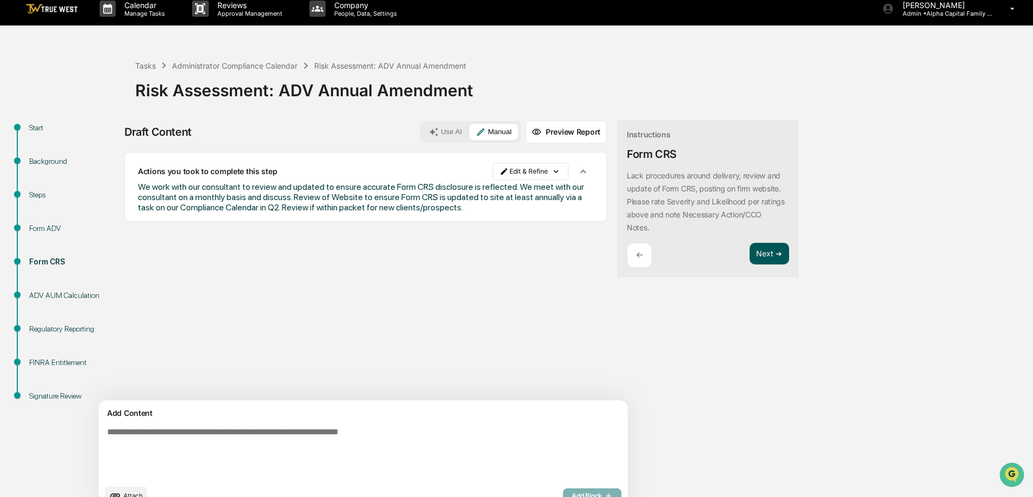
click at [749, 255] on button "Next ➔" at bounding box center [768, 254] width 39 height 22
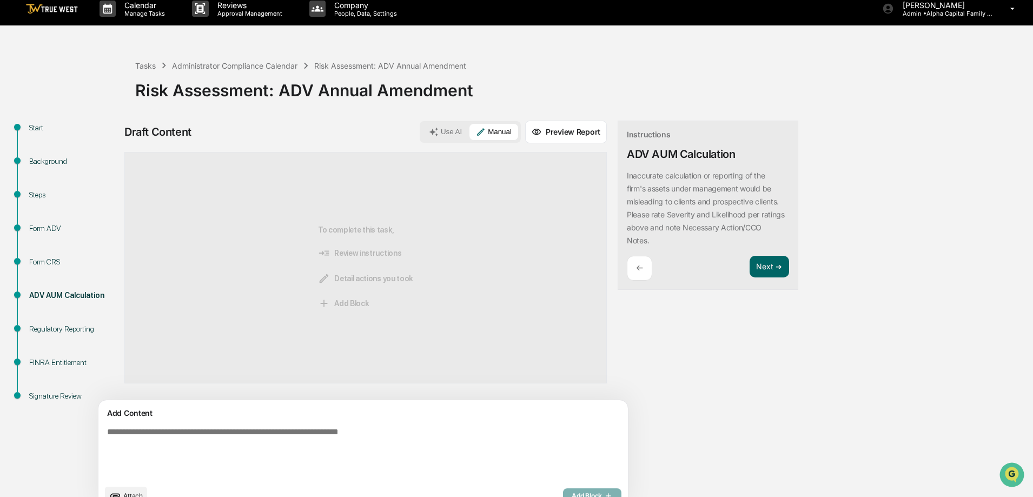
click at [303, 437] on textarea at bounding box center [338, 453] width 470 height 61
paste textarea "**********"
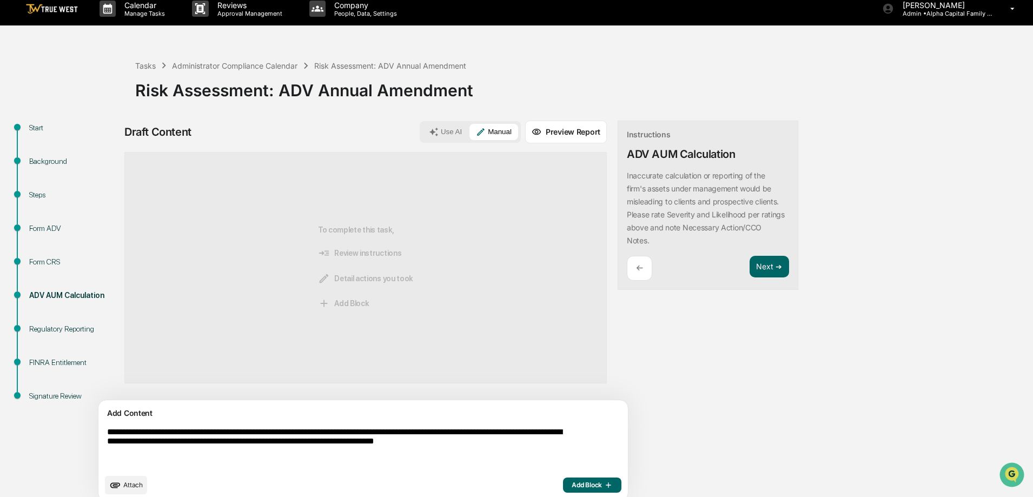
click at [377, 434] on textarea "**********" at bounding box center [338, 448] width 470 height 50
click at [382, 434] on textarea "**********" at bounding box center [338, 448] width 470 height 50
drag, startPoint x: 460, startPoint y: 431, endPoint x: 397, endPoint y: 436, distance: 62.9
click at [397, 436] on textarea "**********" at bounding box center [338, 447] width 470 height 48
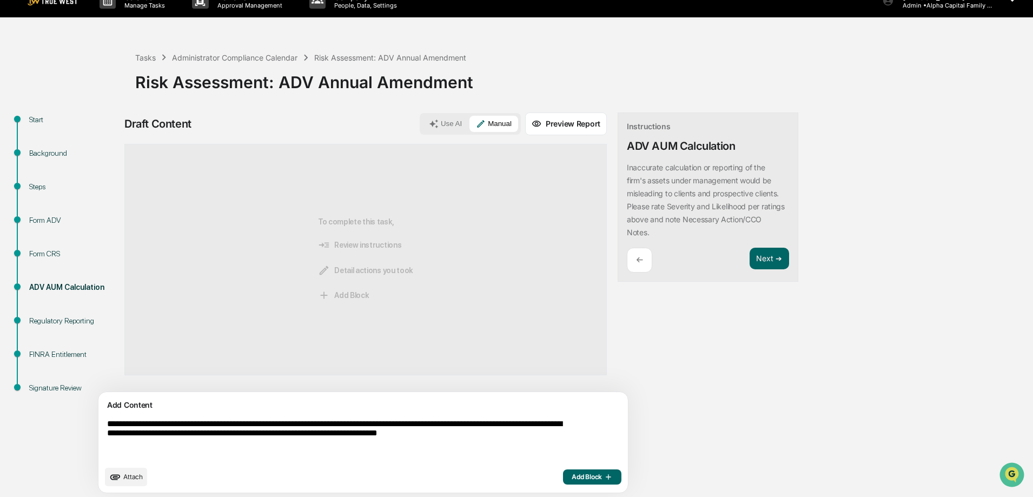
scroll to position [19, 0]
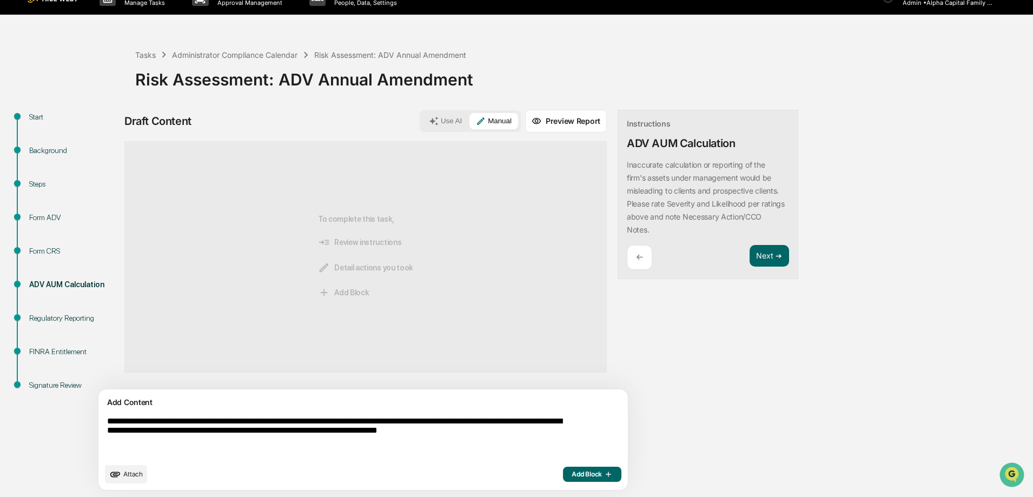
type textarea "**********"
click at [572, 475] on span "Add Block" at bounding box center [592, 474] width 41 height 9
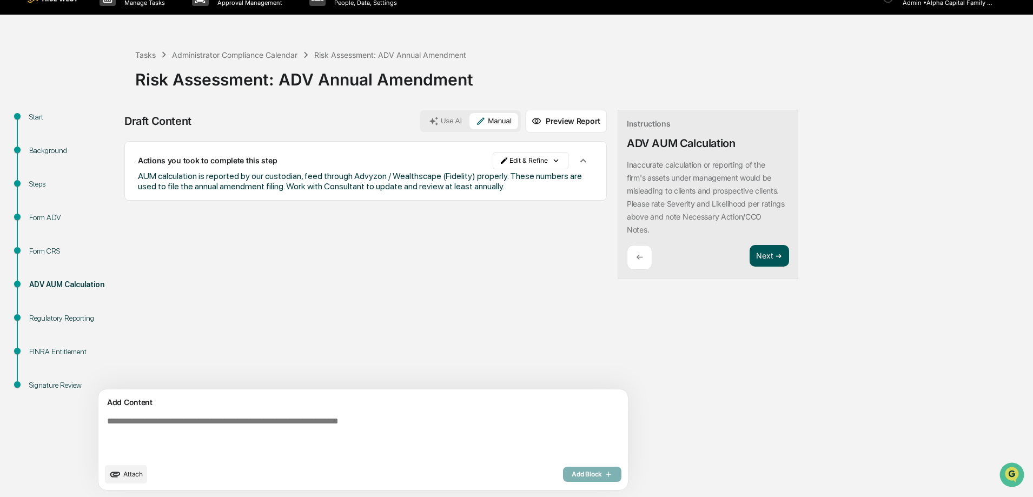
click at [749, 263] on button "Next ➔" at bounding box center [768, 256] width 39 height 22
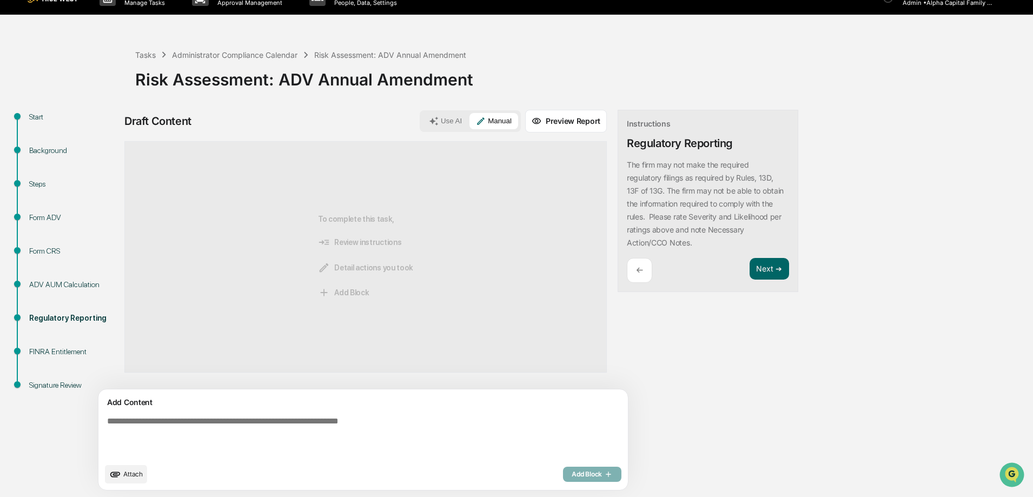
click at [224, 429] on textarea at bounding box center [338, 437] width 470 height 50
paste textarea "**********"
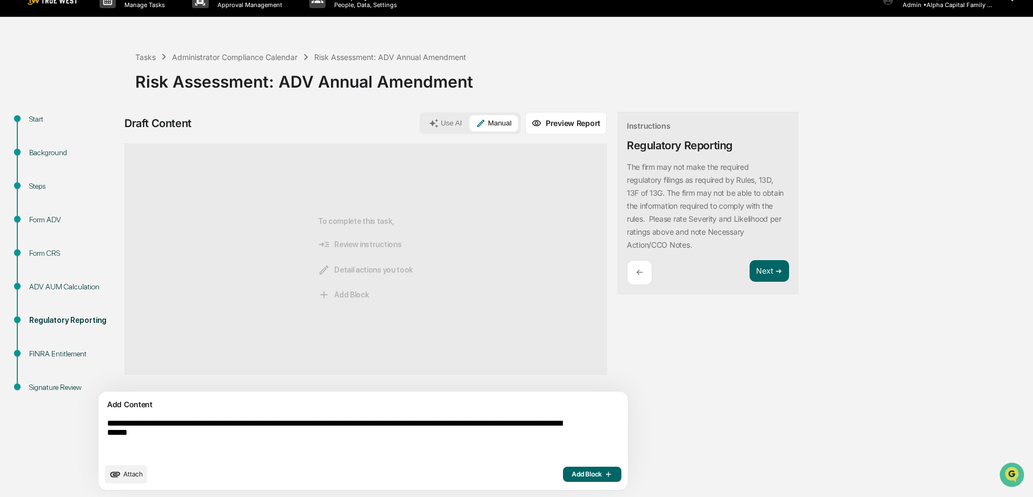
scroll to position [17, 0]
type textarea "**********"
click at [572, 470] on span "Add Block" at bounding box center [592, 474] width 41 height 9
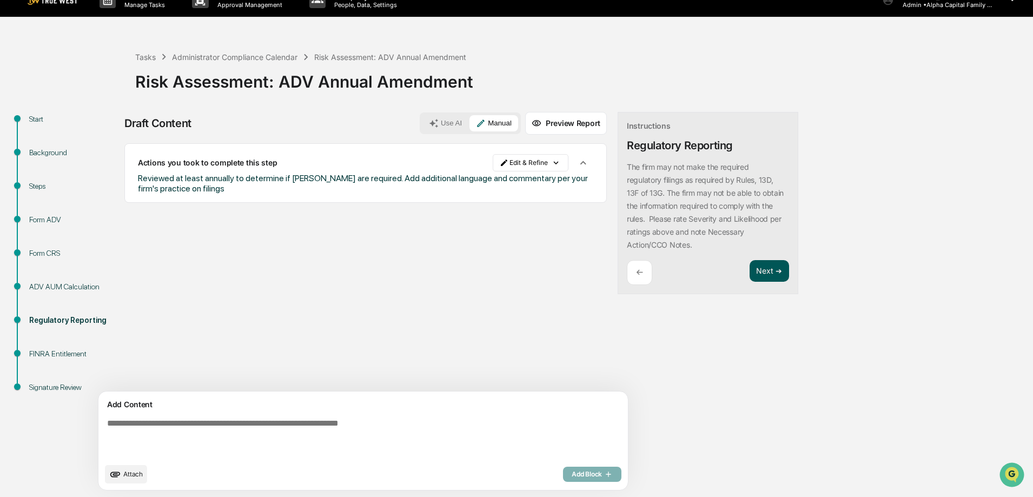
click at [749, 273] on button "Next ➔" at bounding box center [768, 271] width 39 height 22
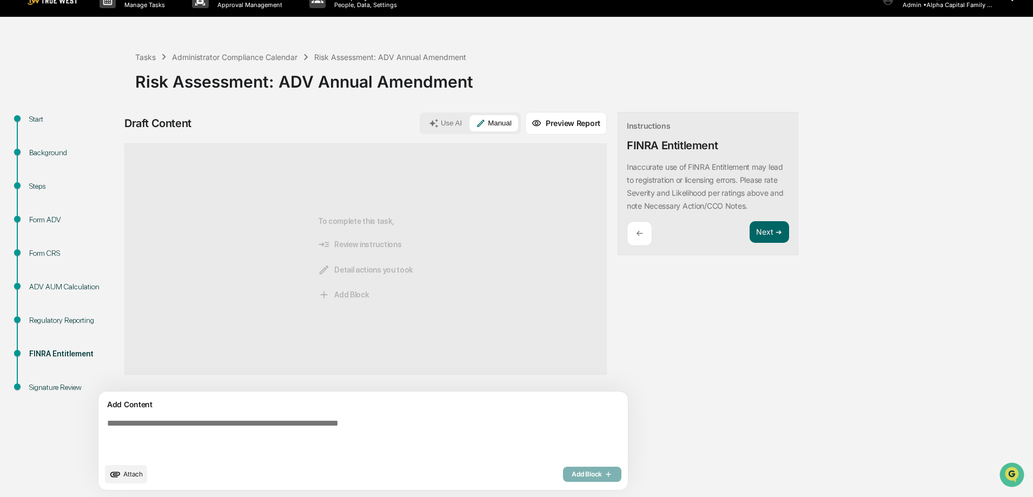
click at [341, 422] on textarea at bounding box center [338, 438] width 470 height 48
type textarea "**********"
click at [572, 475] on span "Add Block" at bounding box center [592, 474] width 41 height 9
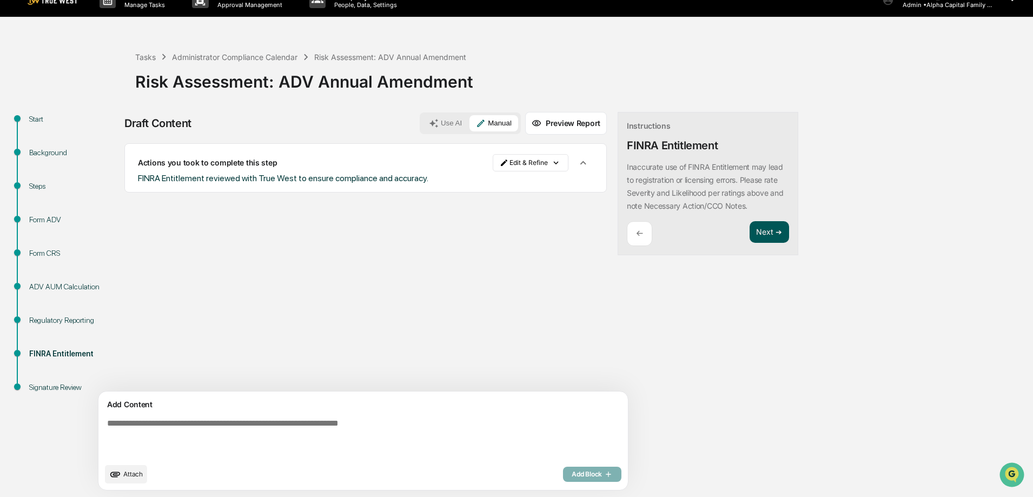
click at [749, 229] on button "Next ➔" at bounding box center [768, 232] width 39 height 22
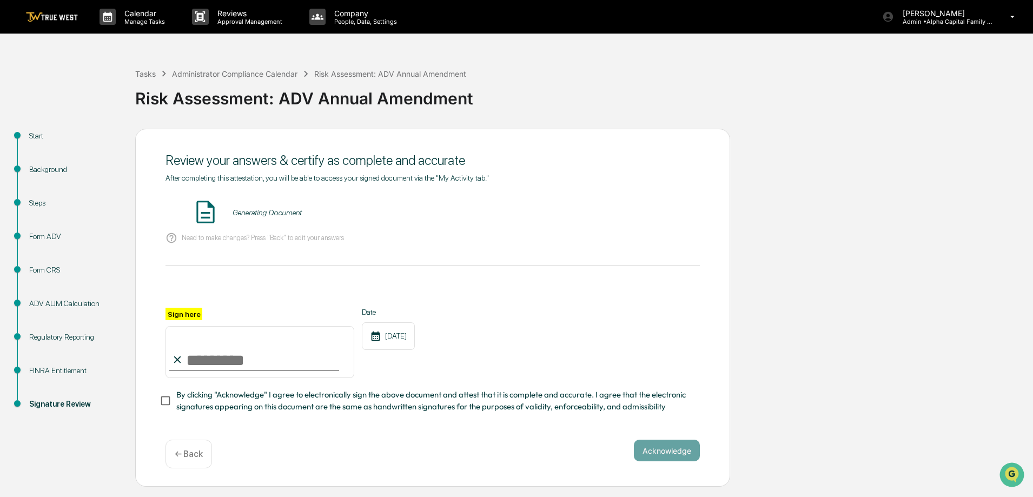
scroll to position [0, 0]
click at [655, 214] on button "VIEW" at bounding box center [638, 212] width 70 height 18
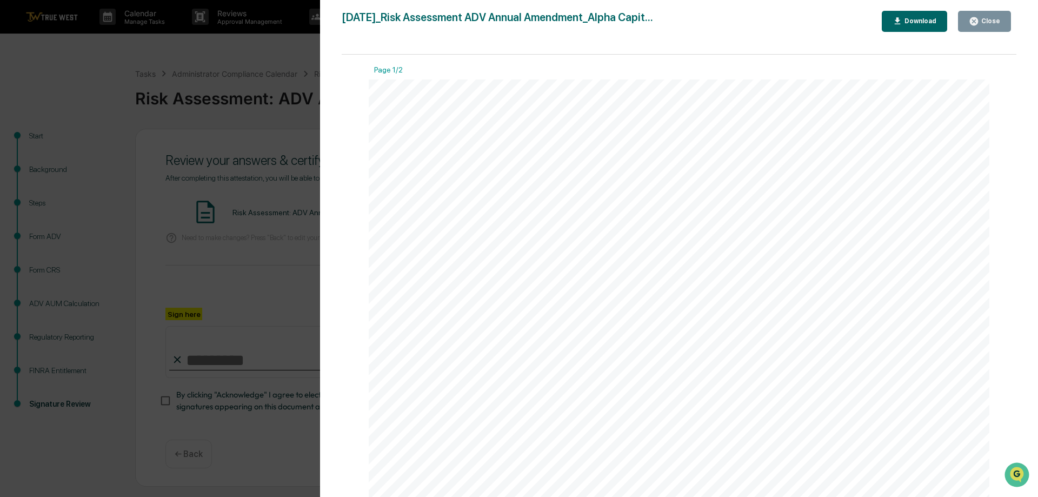
click at [996, 24] on div "Close" at bounding box center [989, 21] width 21 height 8
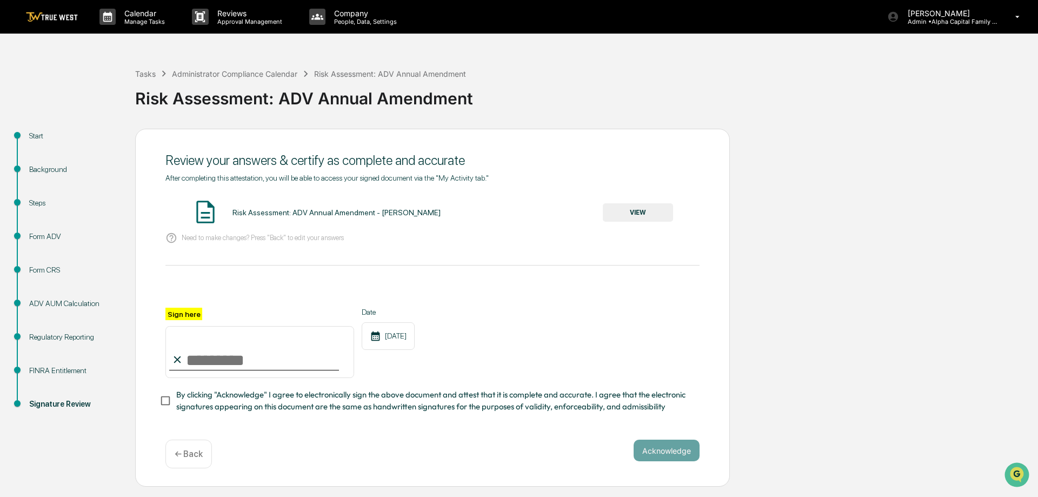
click at [274, 360] on input "Sign here" at bounding box center [259, 352] width 189 height 52
type input "**********"
click at [159, 407] on div "**********" at bounding box center [432, 308] width 595 height 358
click at [240, 408] on span "By clicking "Acknowledge" I agree to electronically sign the above document and…" at bounding box center [433, 401] width 515 height 24
click at [656, 449] on button "Acknowledge" at bounding box center [667, 451] width 66 height 22
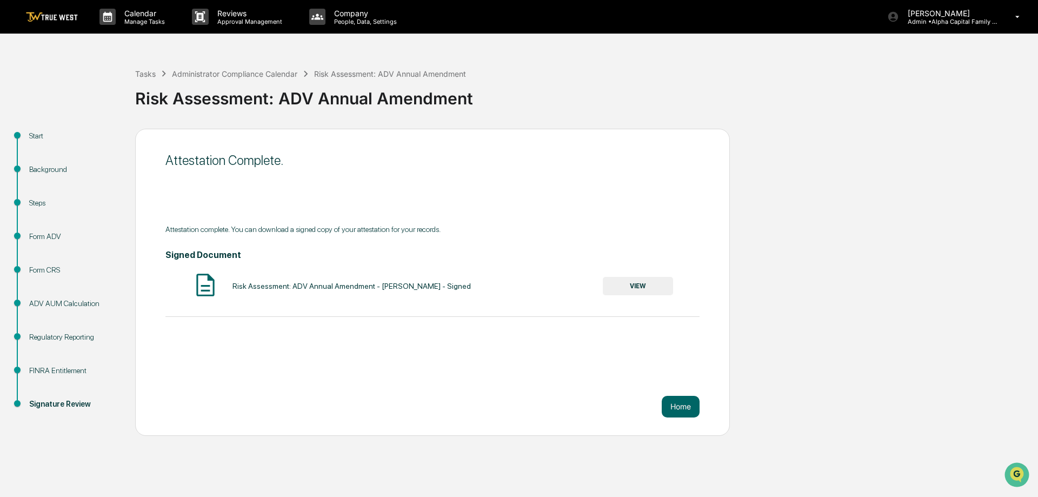
click at [704, 405] on div "Attestation Complete. Attestation complete. You can download a signed copy of y…" at bounding box center [432, 282] width 595 height 307
click at [689, 407] on button "Home" at bounding box center [681, 407] width 38 height 22
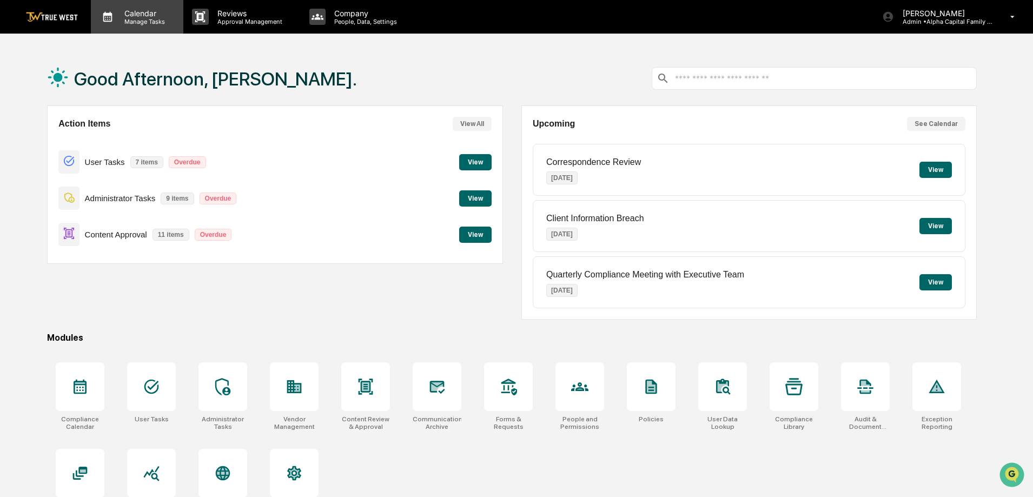
click at [129, 14] on p "Calendar" at bounding box center [143, 13] width 55 height 9
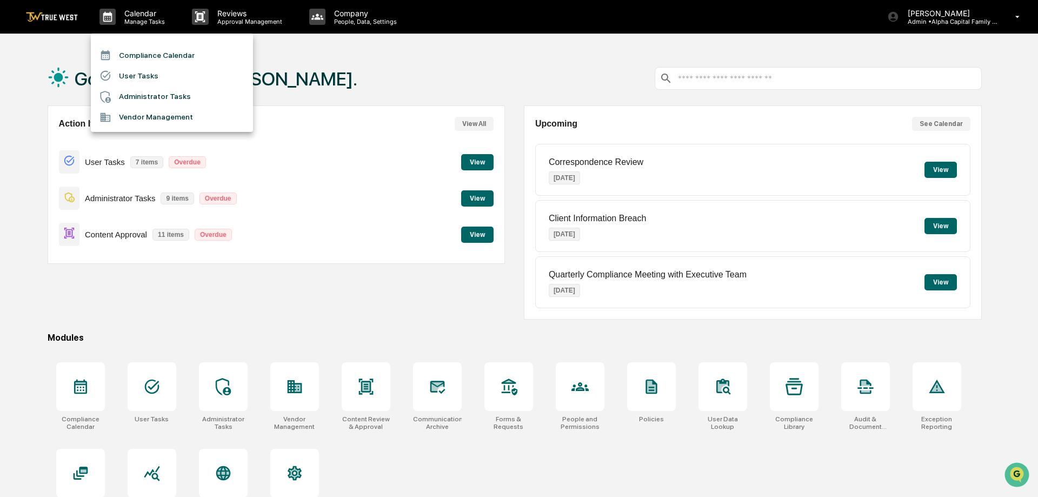
click at [143, 49] on li "Compliance Calendar" at bounding box center [172, 55] width 162 height 21
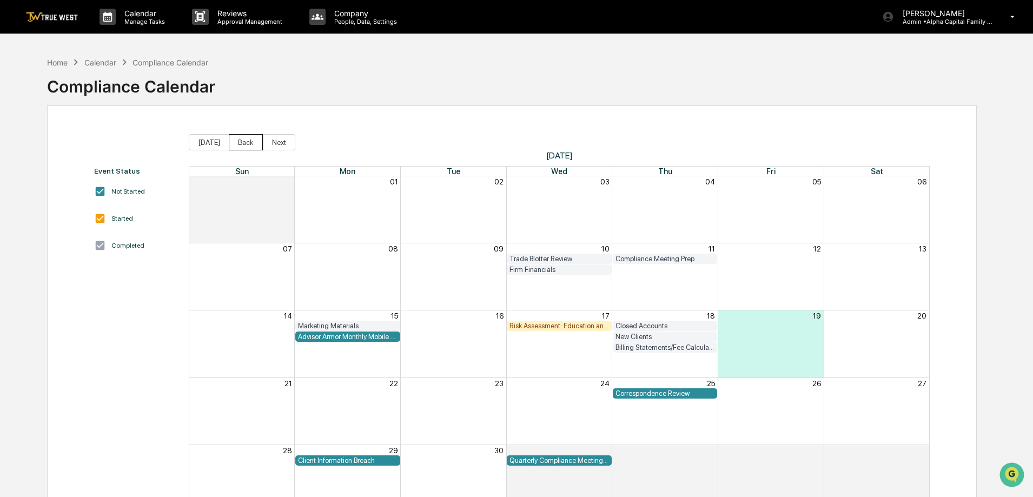
click at [235, 136] on button "Back" at bounding box center [246, 142] width 34 height 16
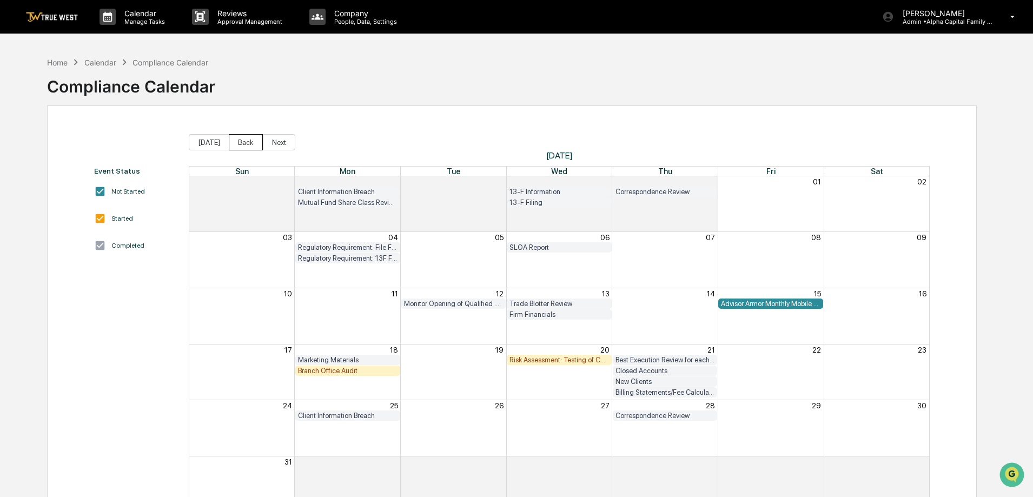
click at [235, 136] on button "Back" at bounding box center [246, 142] width 34 height 16
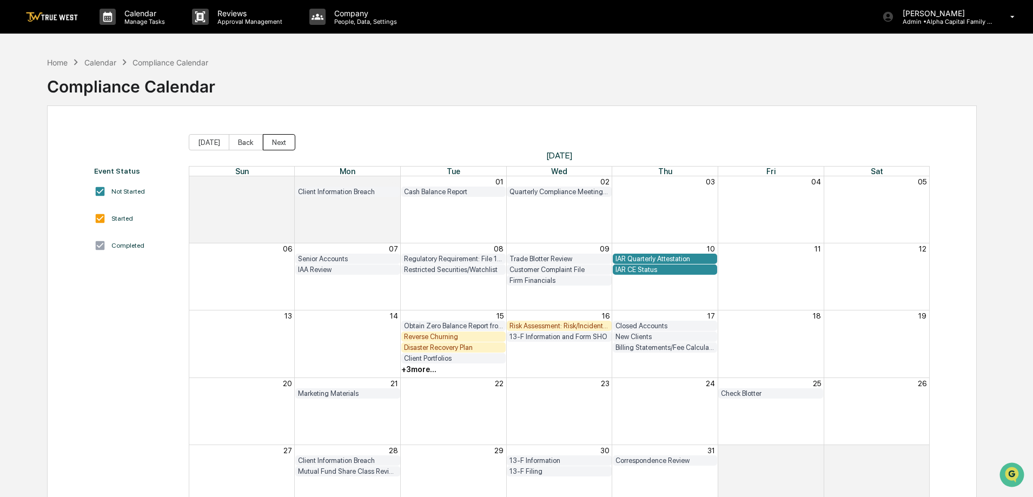
click at [270, 143] on button "Next" at bounding box center [279, 142] width 32 height 16
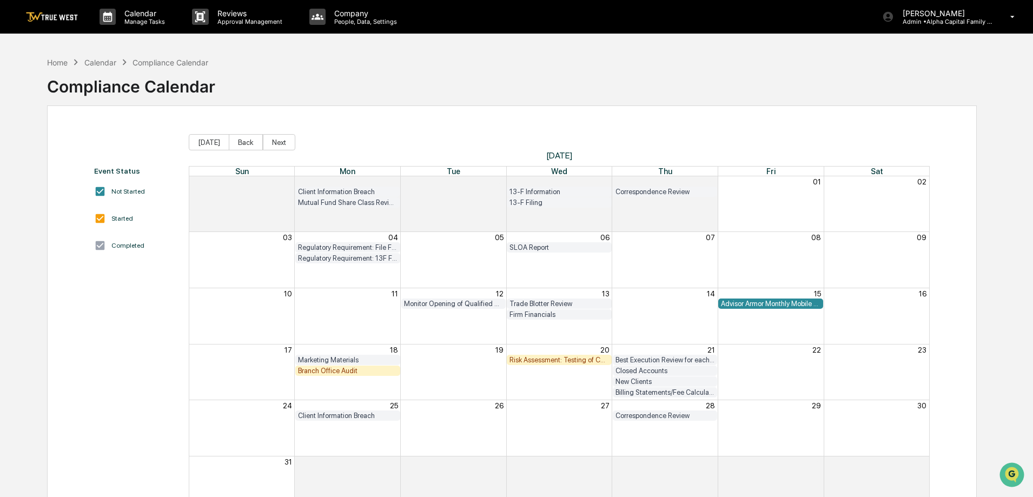
click at [322, 376] on div "Month View" at bounding box center [400, 381] width 423 height 11
click at [321, 372] on div "Branch Office Audit" at bounding box center [347, 371] width 99 height 8
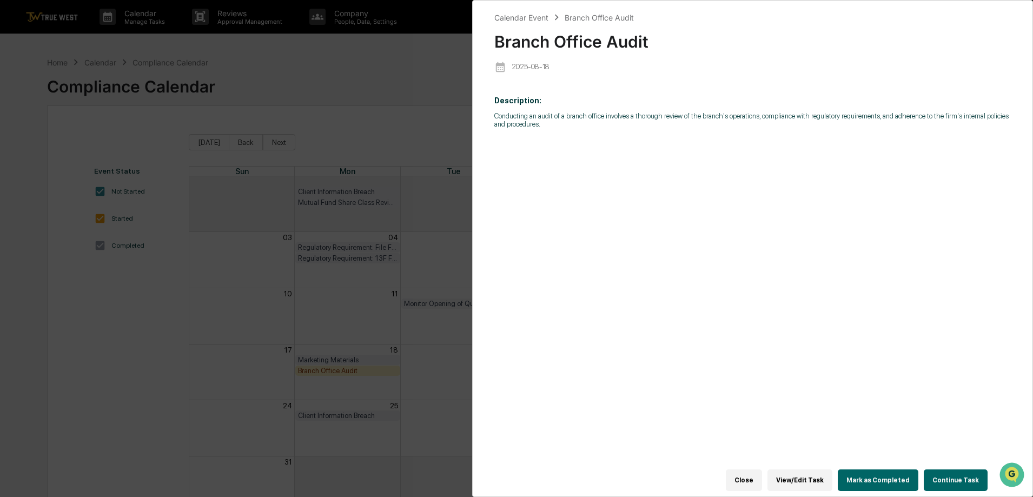
click at [936, 473] on button "Continue Task" at bounding box center [956, 480] width 64 height 22
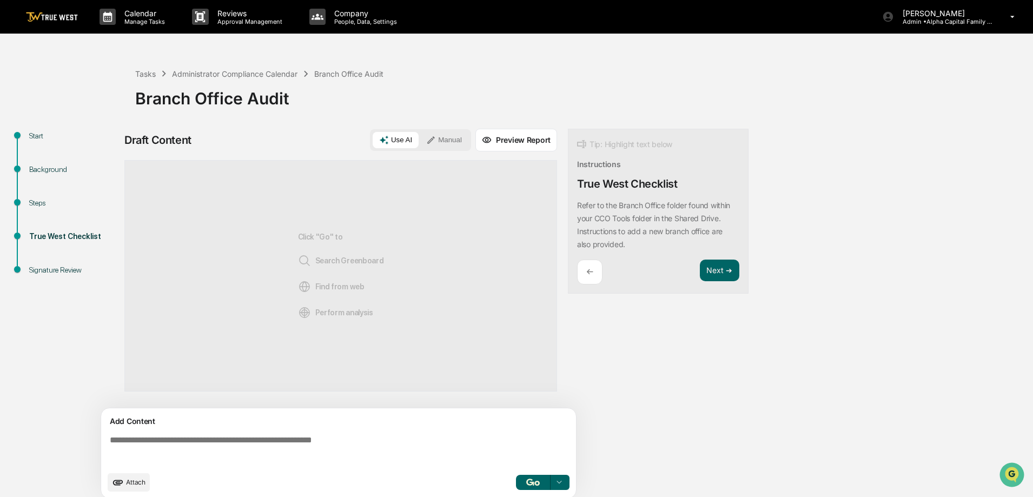
click at [447, 136] on button "Manual" at bounding box center [444, 140] width 49 height 16
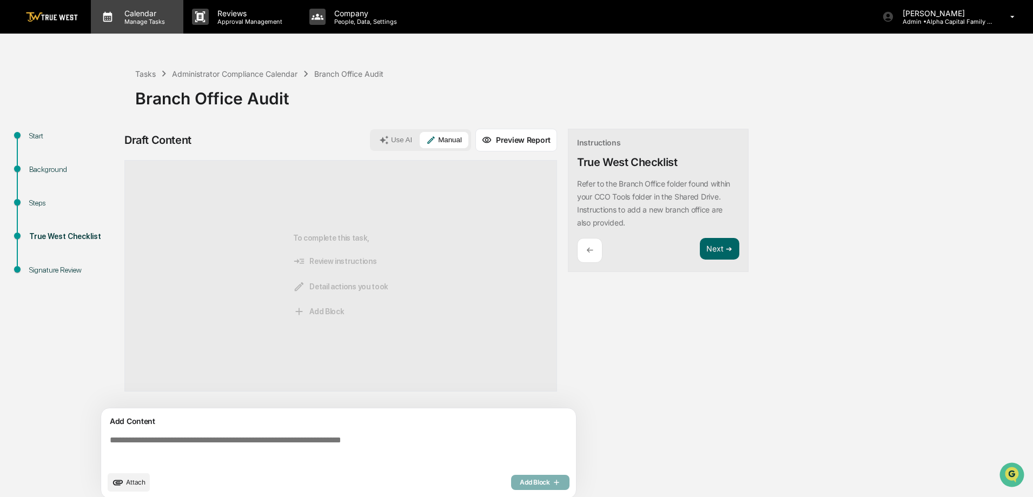
click at [135, 12] on p "Calendar" at bounding box center [143, 13] width 55 height 9
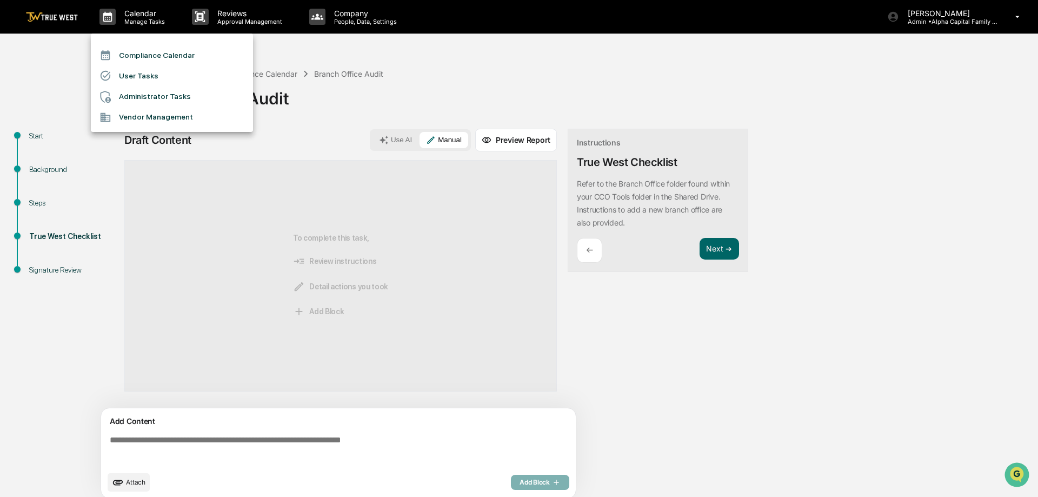
click at [128, 58] on li "Compliance Calendar" at bounding box center [172, 55] width 162 height 21
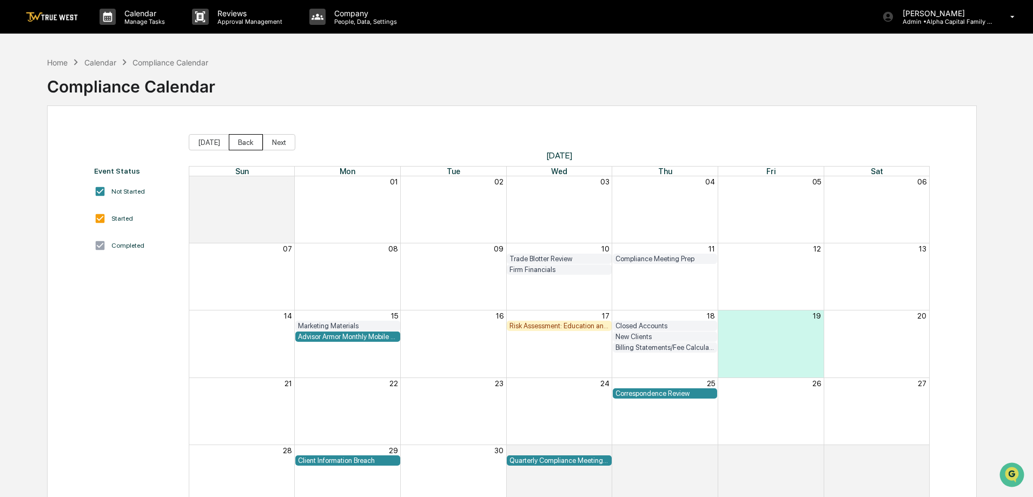
click at [254, 143] on button "Back" at bounding box center [246, 142] width 34 height 16
